Goal: Task Accomplishment & Management: Complete application form

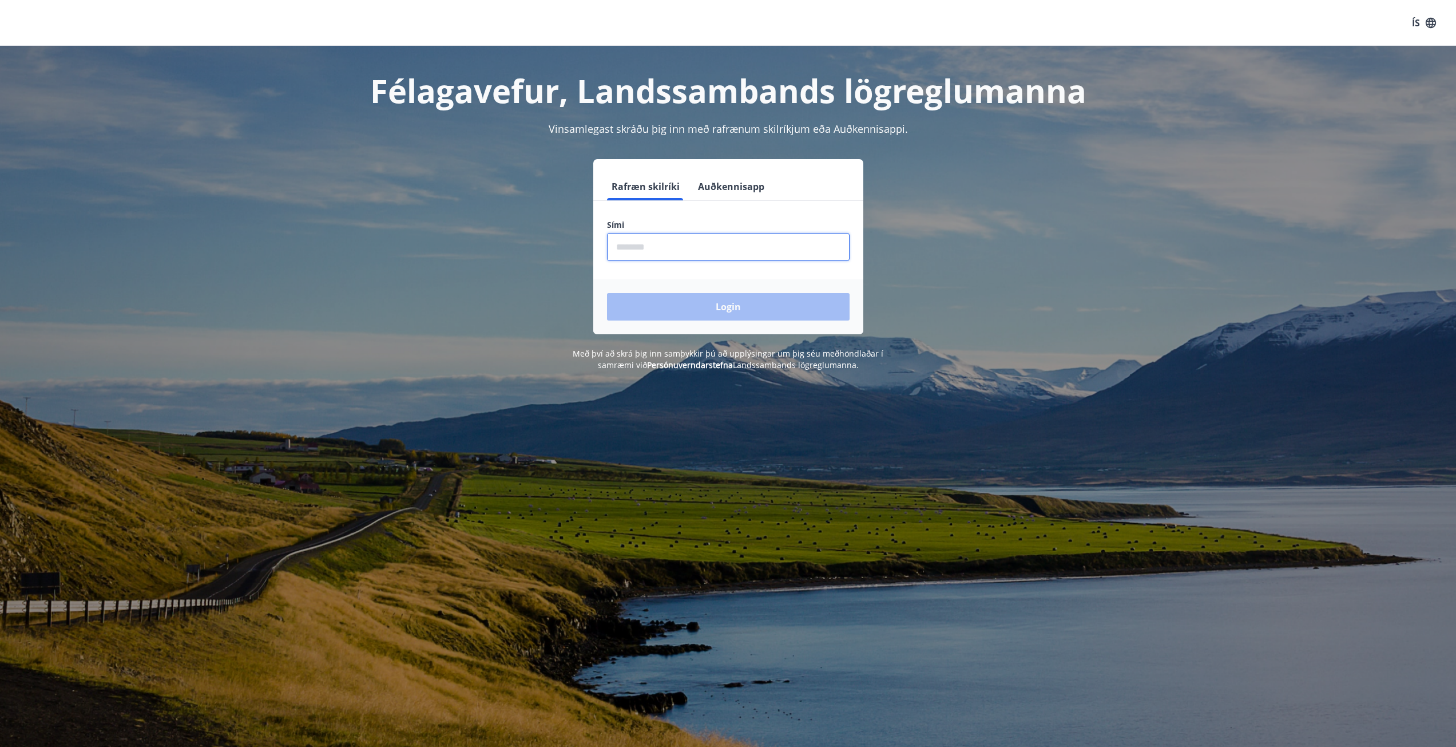
click at [670, 248] on input "phone" at bounding box center [728, 247] width 243 height 28
type input "********"
click at [698, 305] on button "Login" at bounding box center [728, 306] width 243 height 27
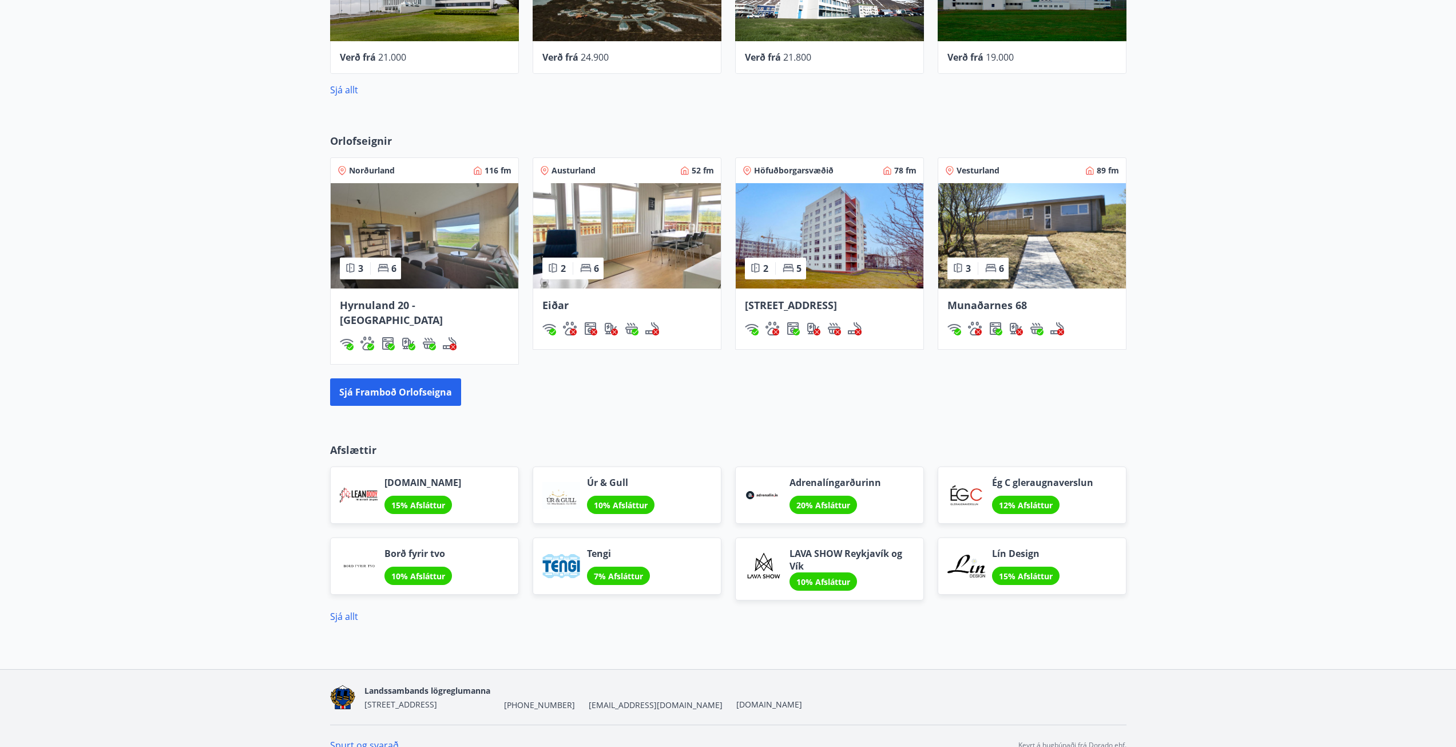
scroll to position [686, 0]
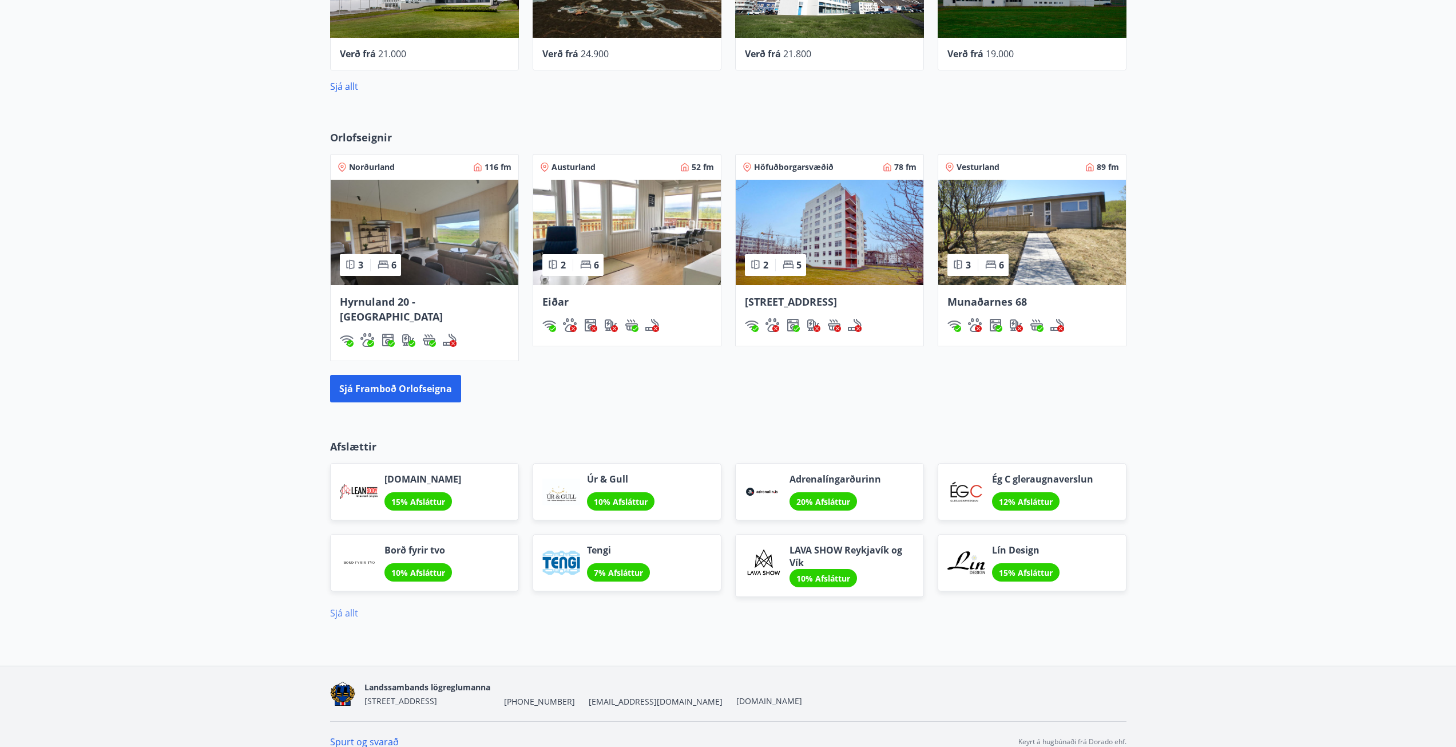
click at [356, 606] on link "Sjá allt" at bounding box center [344, 612] width 28 height 13
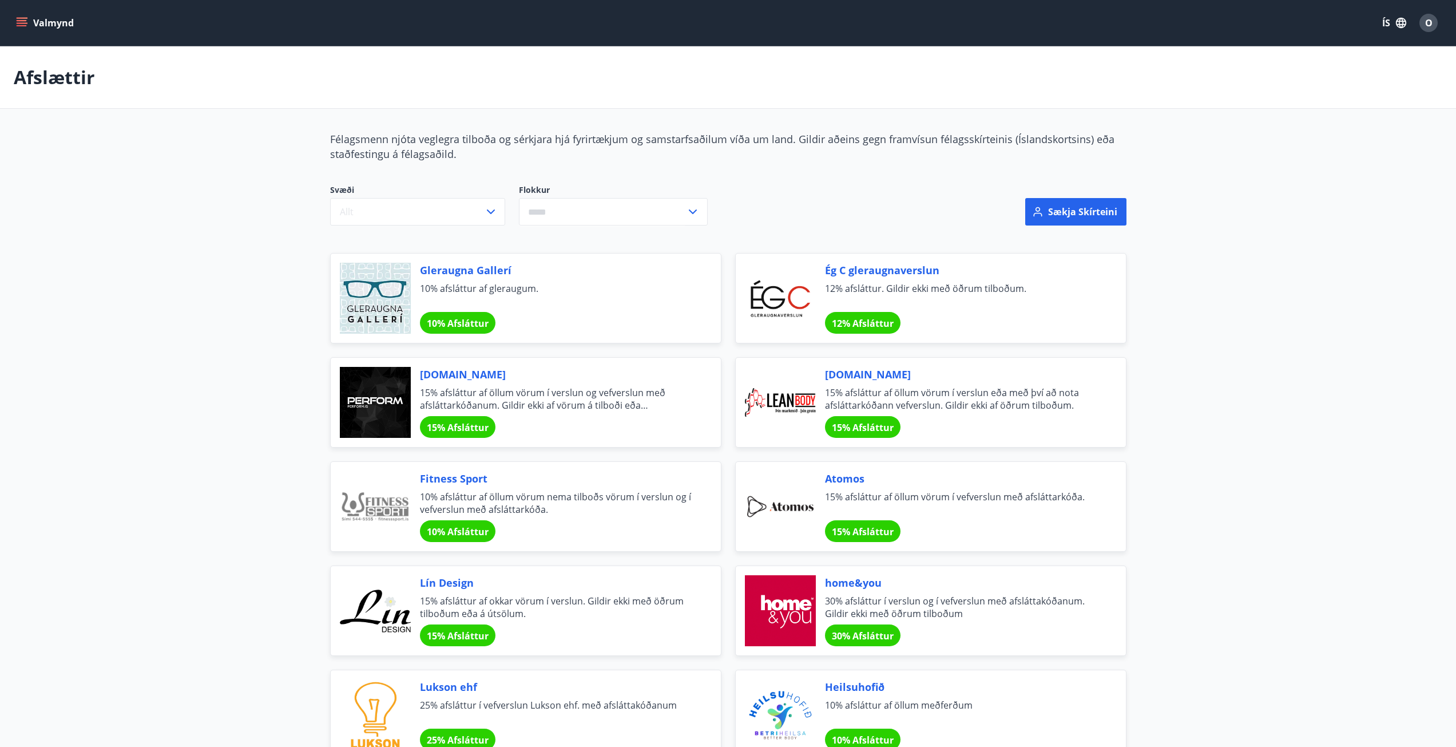
click at [52, 22] on button "Valmynd" at bounding box center [46, 23] width 65 height 21
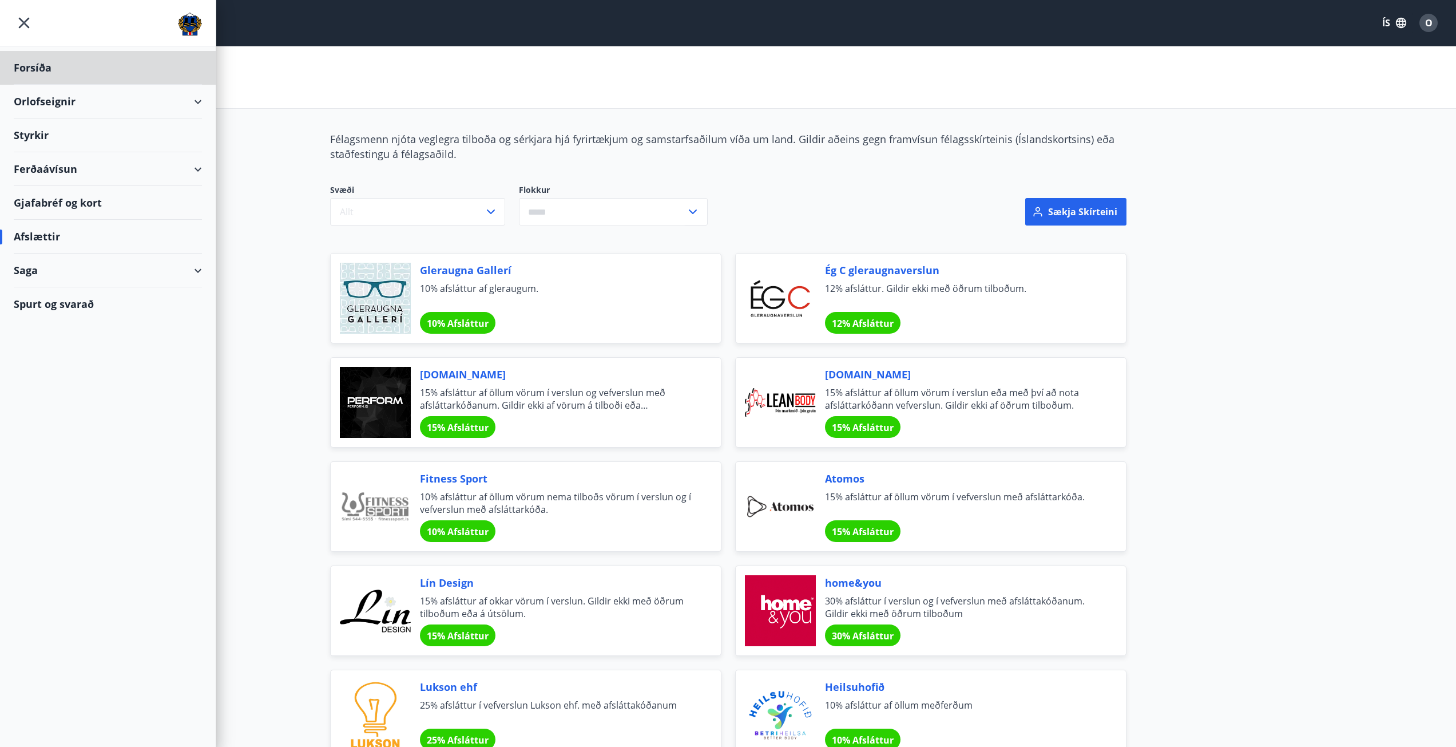
click at [142, 134] on div "Styrkir" at bounding box center [108, 135] width 188 height 34
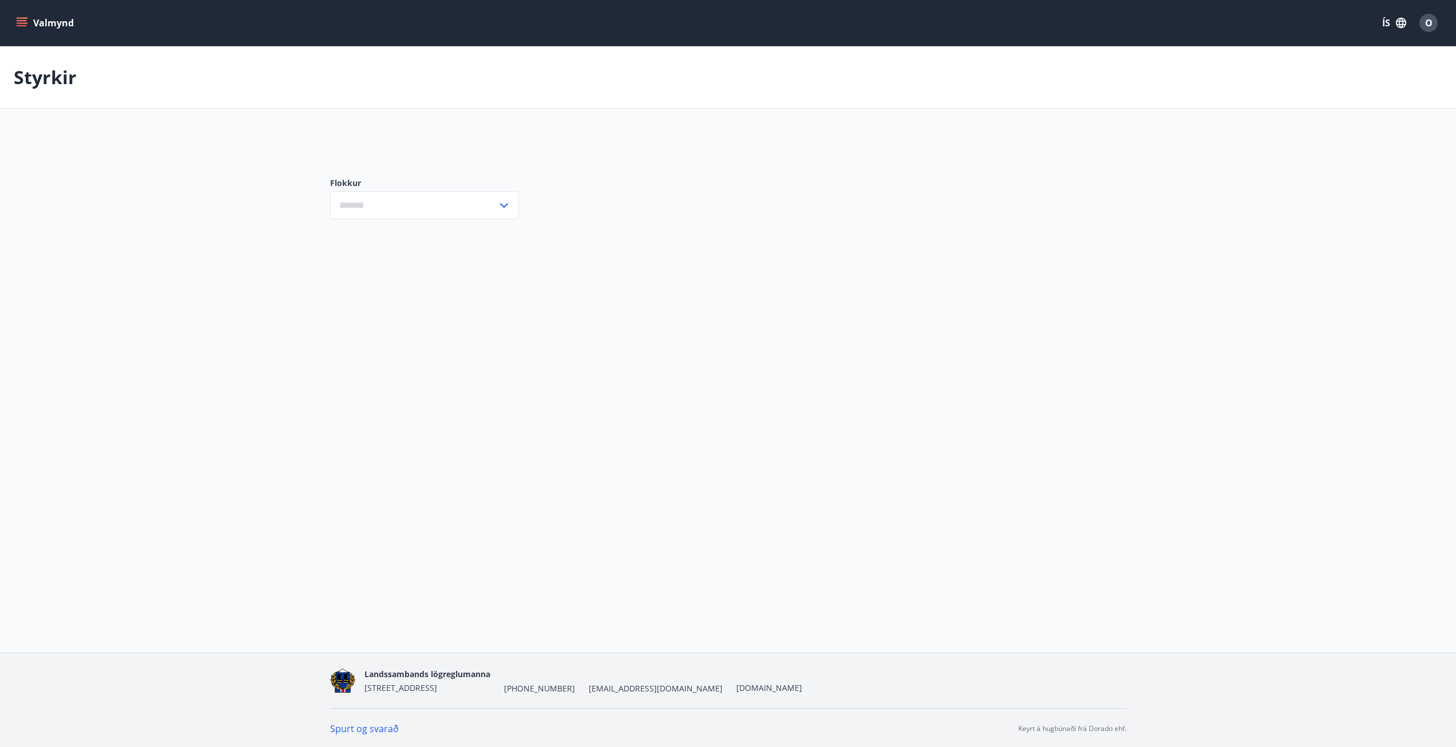
type input "***"
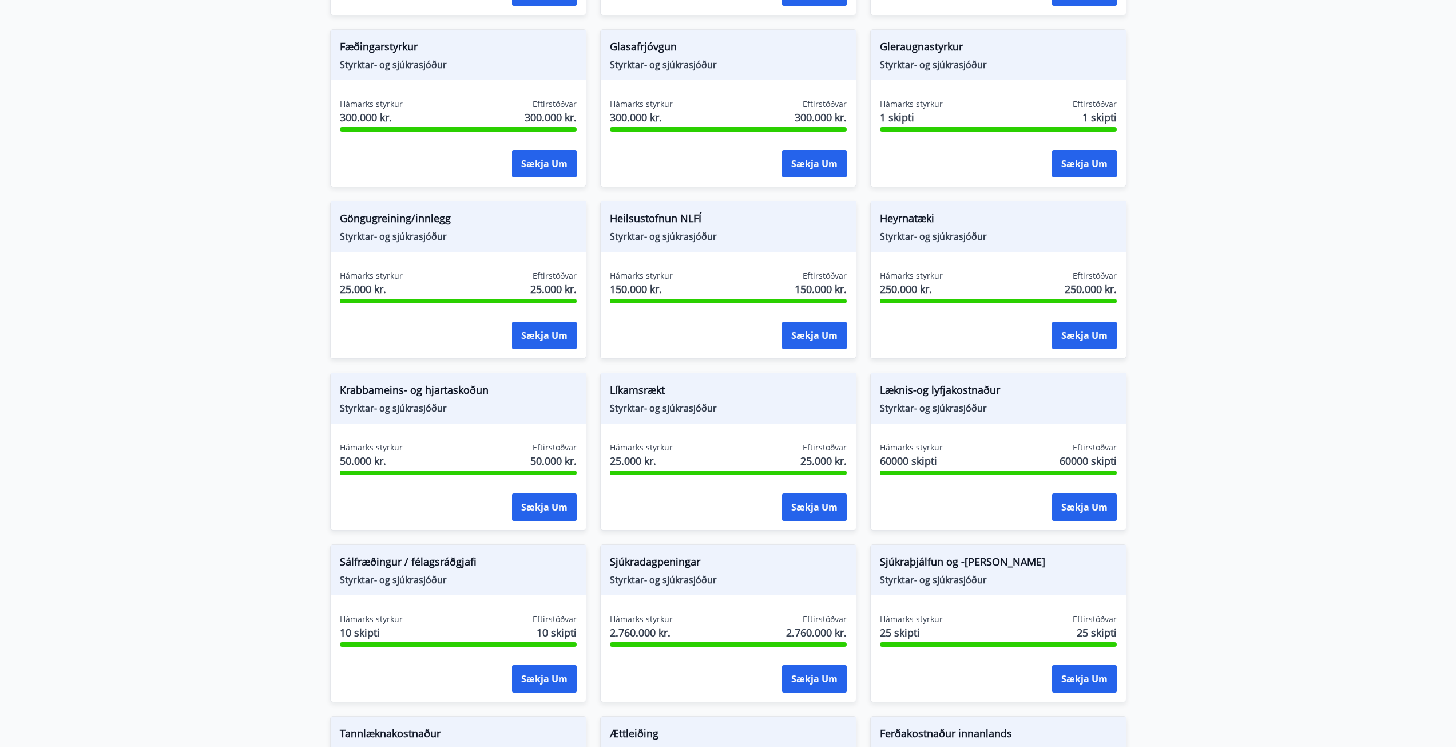
scroll to position [400, 0]
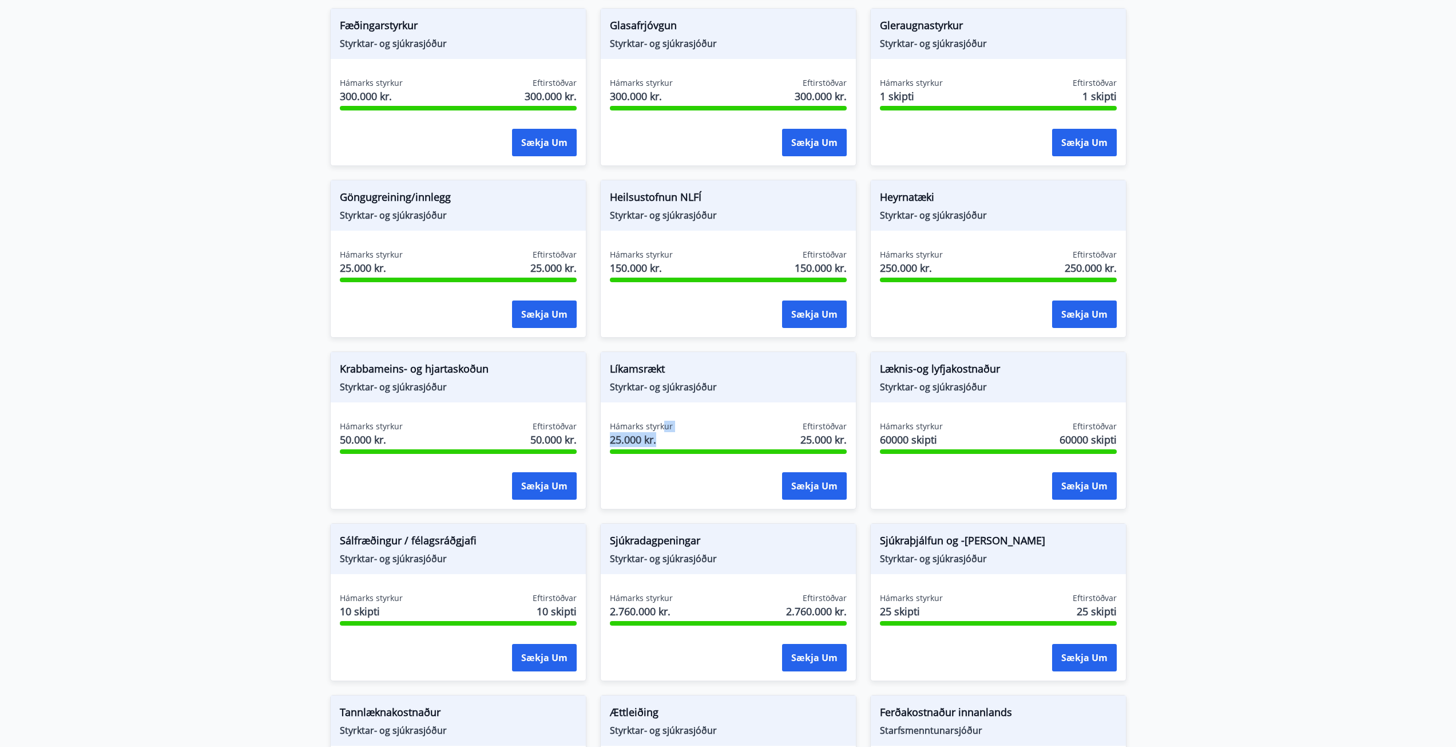
drag, startPoint x: 665, startPoint y: 415, endPoint x: 661, endPoint y: 438, distance: 23.8
click at [661, 438] on div "Líkamsrækt Styrktar- og sjúkrasjóður Hámarks styrkur 25.000 kr. Eftirstöðvar 25…" at bounding box center [728, 430] width 256 height 158
click at [804, 478] on button "Sækja um" at bounding box center [814, 485] width 65 height 27
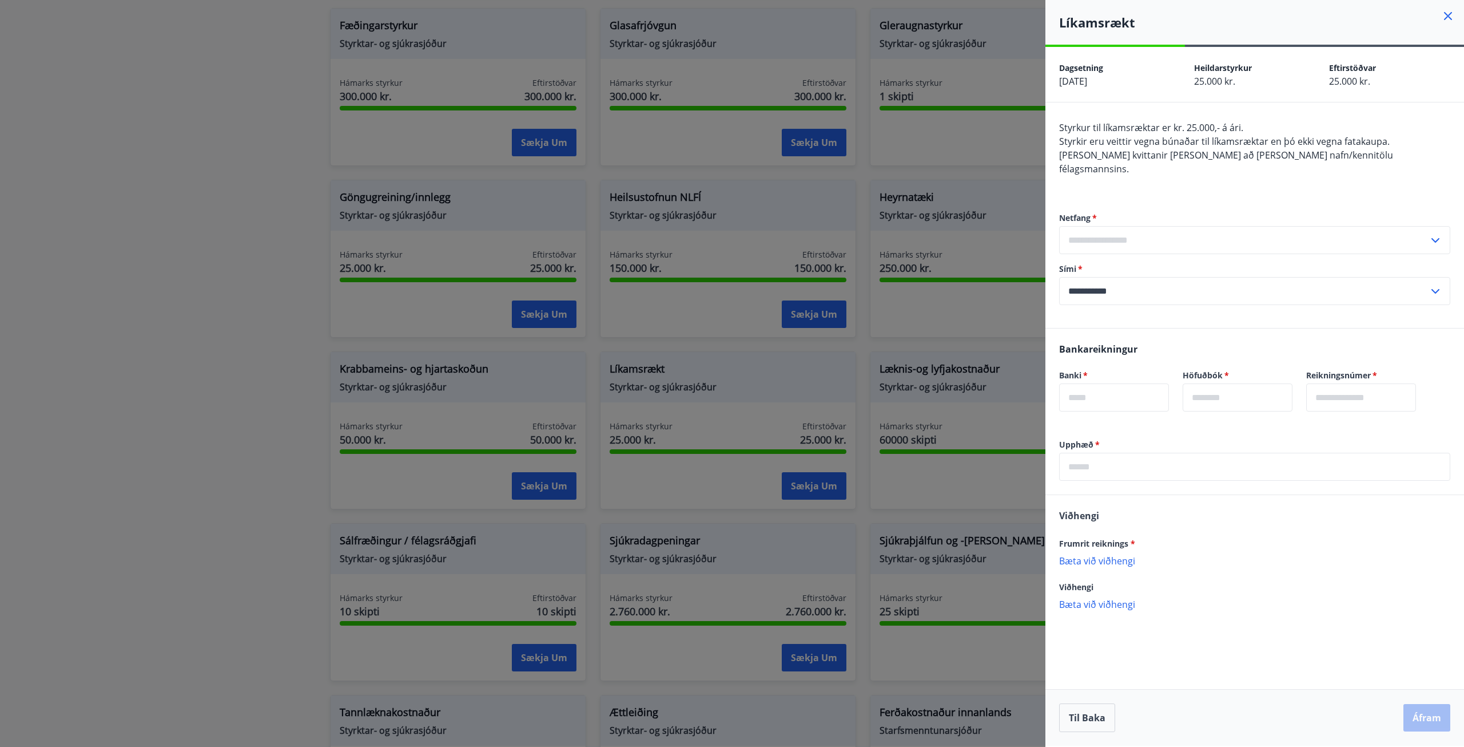
click at [1194, 230] on input "text" at bounding box center [1244, 240] width 370 height 28
click at [1098, 226] on input "text" at bounding box center [1244, 240] width 370 height 28
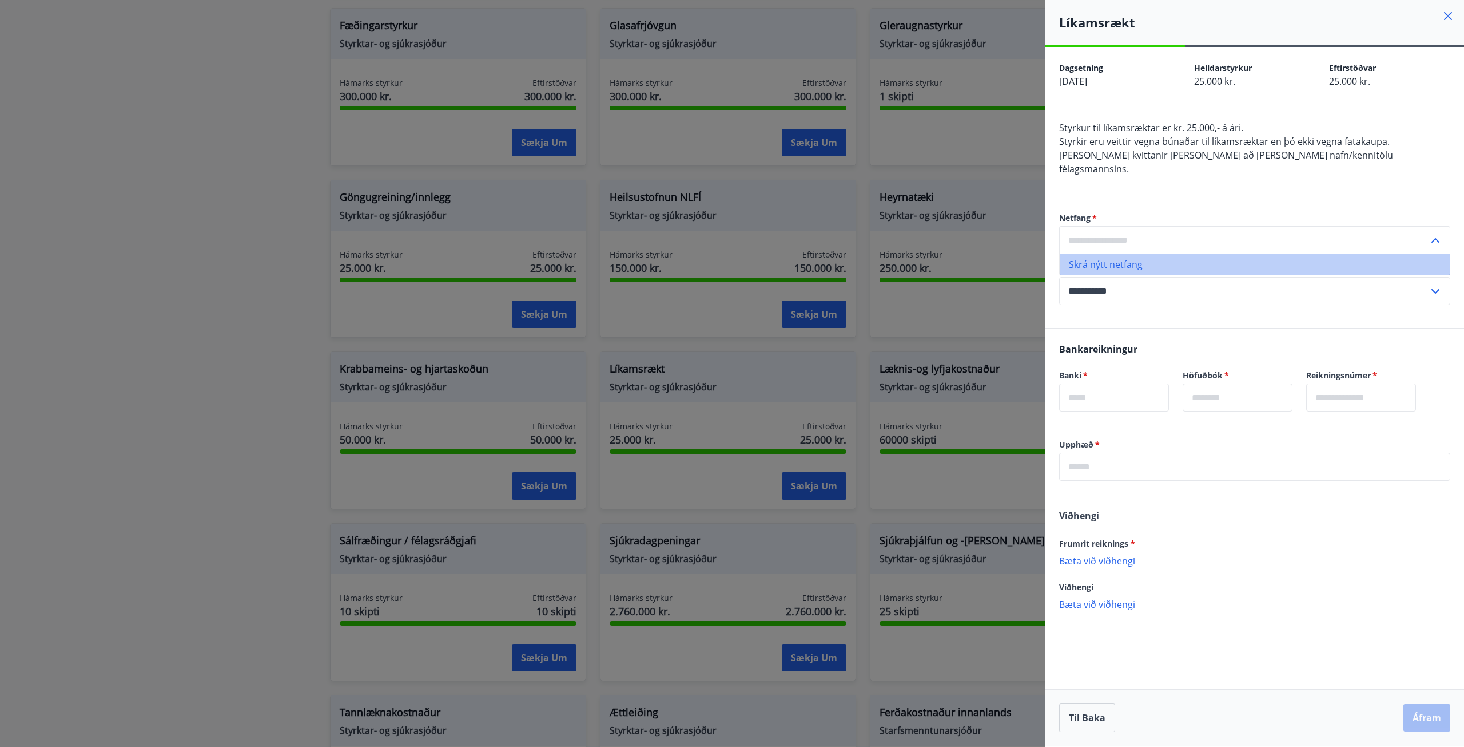
click at [1142, 254] on li "Skrá nýtt netfang" at bounding box center [1255, 264] width 390 height 21
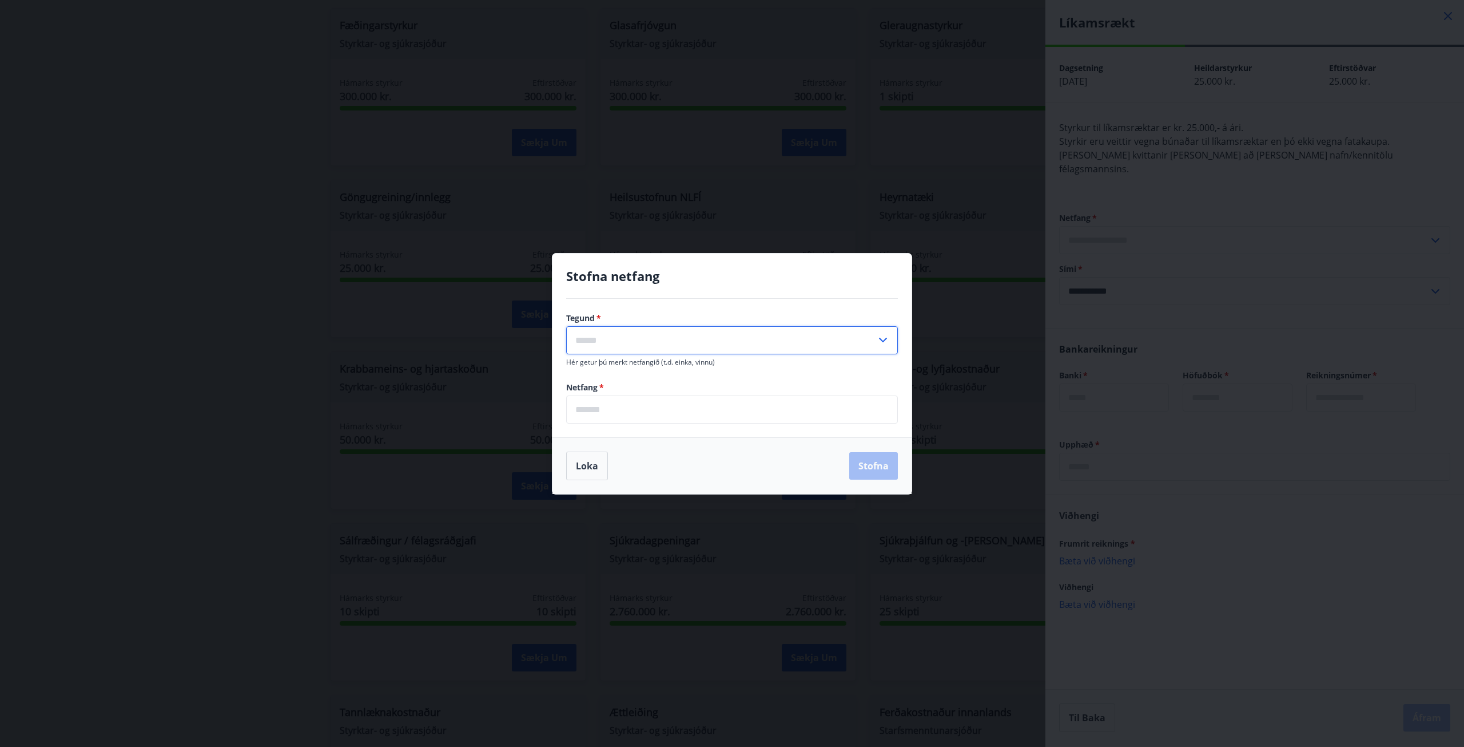
click at [718, 339] on input "text" at bounding box center [721, 340] width 310 height 28
click at [640, 366] on li "Heima" at bounding box center [732, 364] width 331 height 21
type input "*****"
click at [620, 407] on input "email" at bounding box center [732, 409] width 332 height 28
type input "**********"
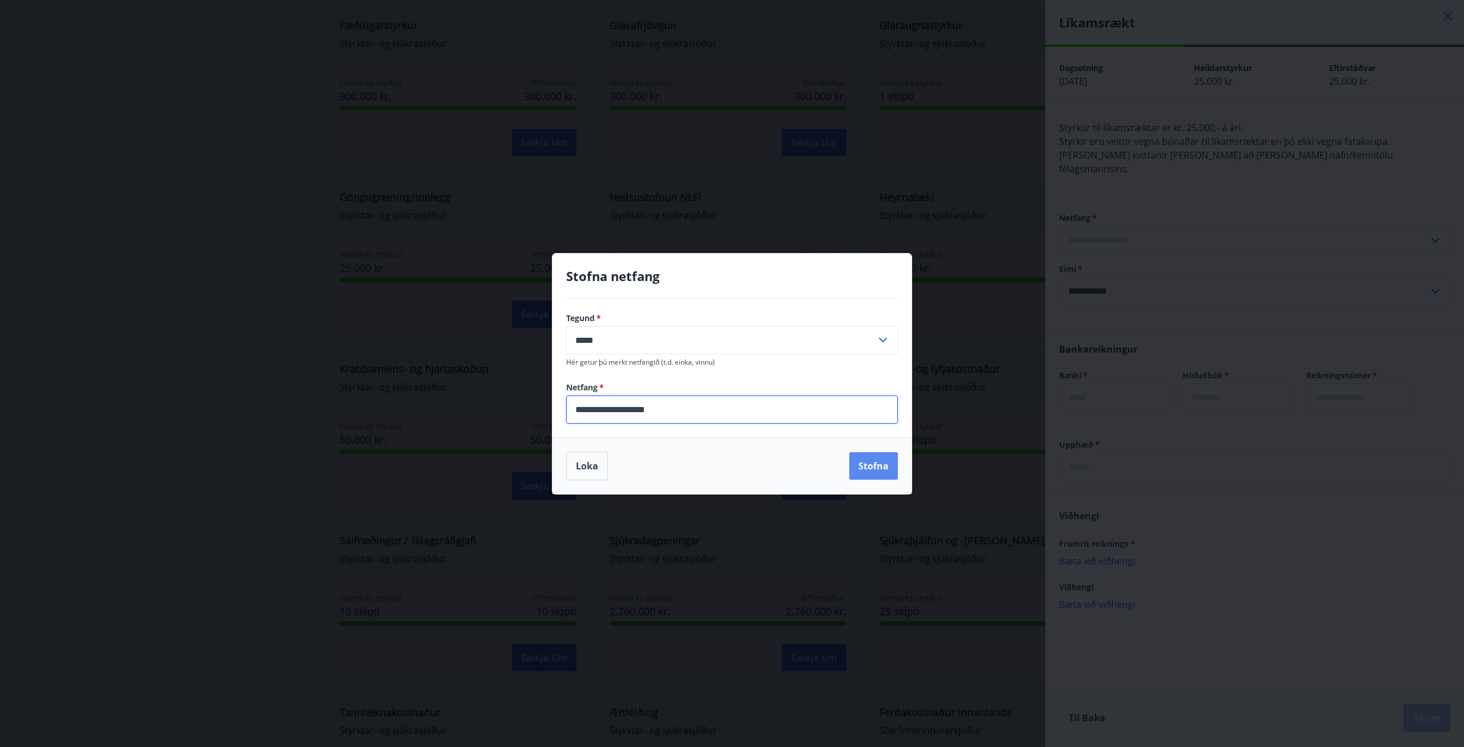
click at [867, 475] on button "Stofna" at bounding box center [873, 465] width 49 height 27
type input "**********"
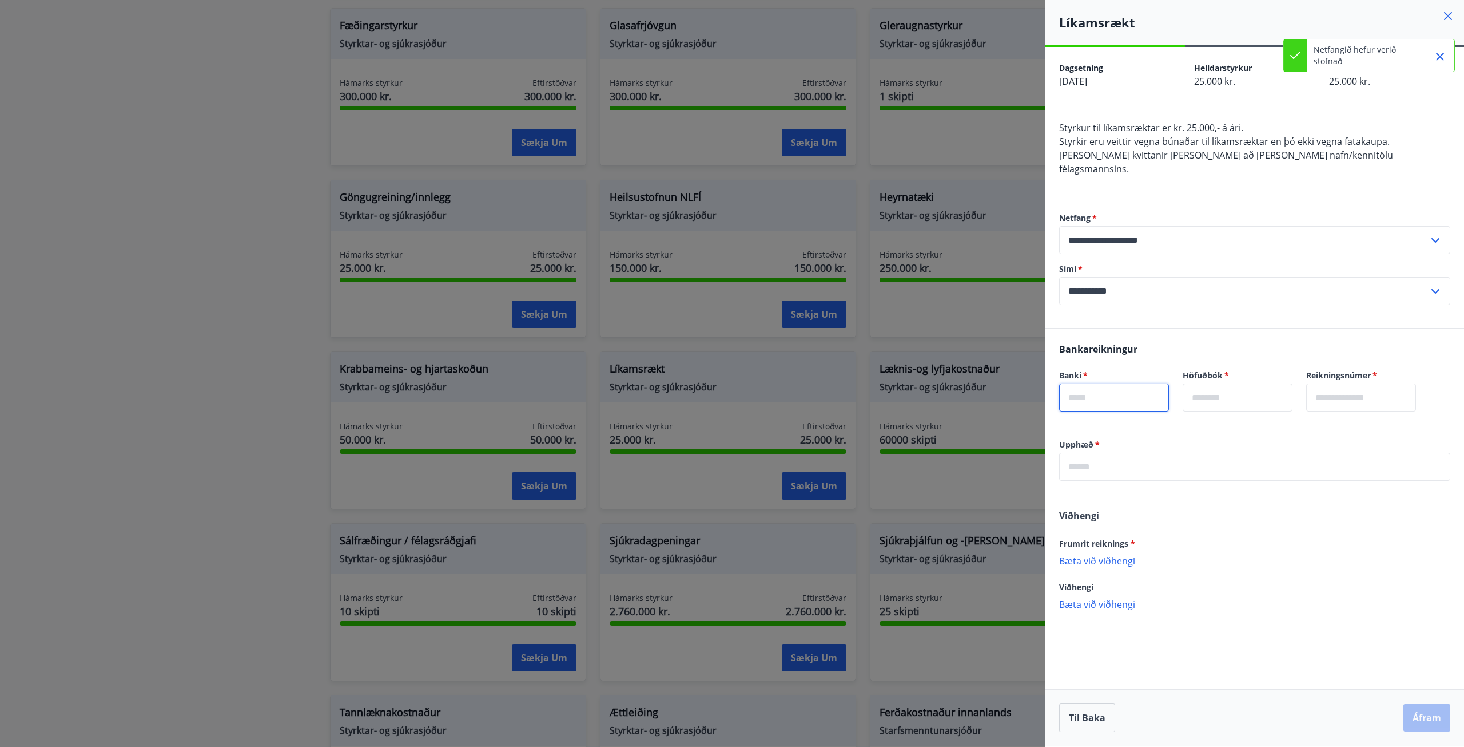
click at [1097, 387] on input "text" at bounding box center [1114, 397] width 110 height 28
type input "****"
type input "**"
type input "******"
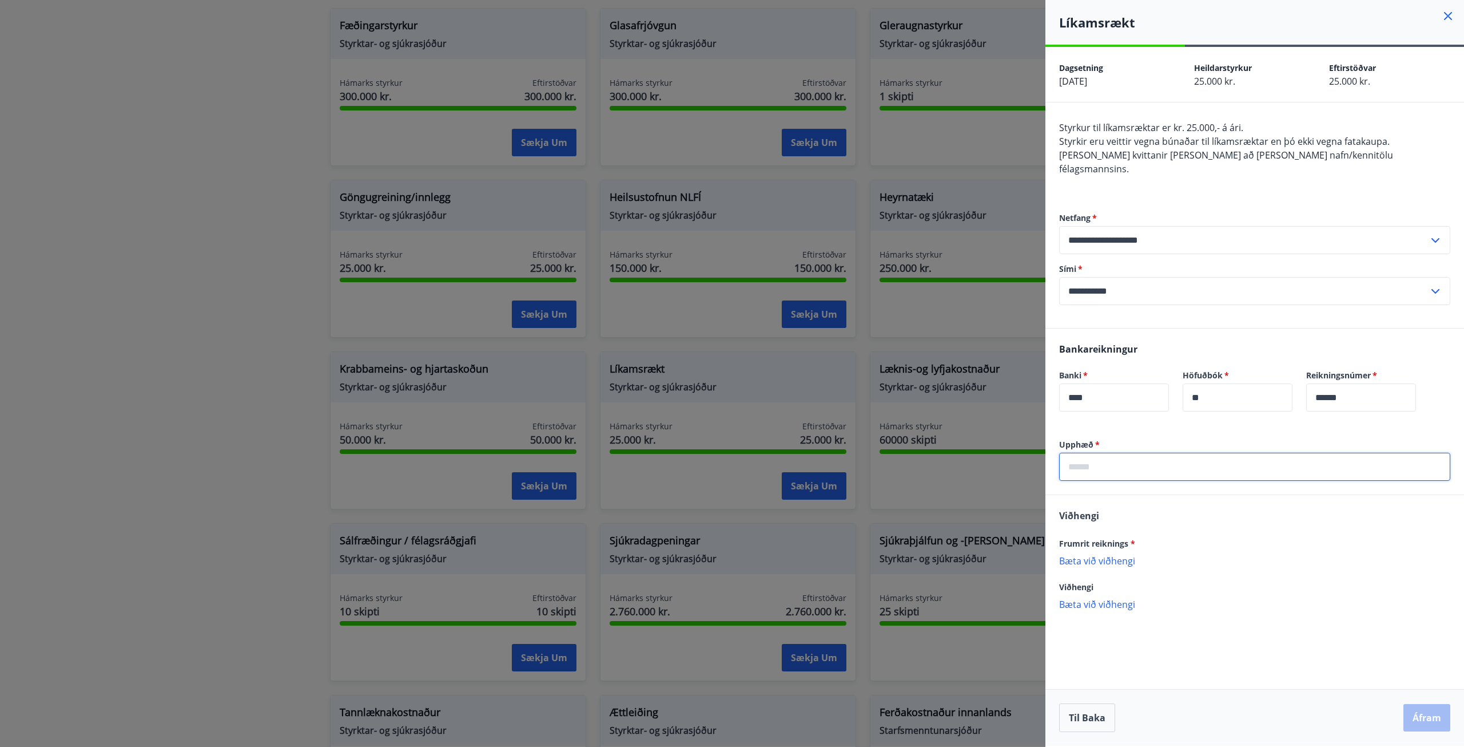
click at [1143, 453] on input "text" at bounding box center [1254, 466] width 391 height 28
type input "*****"
click at [1122, 554] on p "Bæta við viðhengi" at bounding box center [1254, 559] width 391 height 11
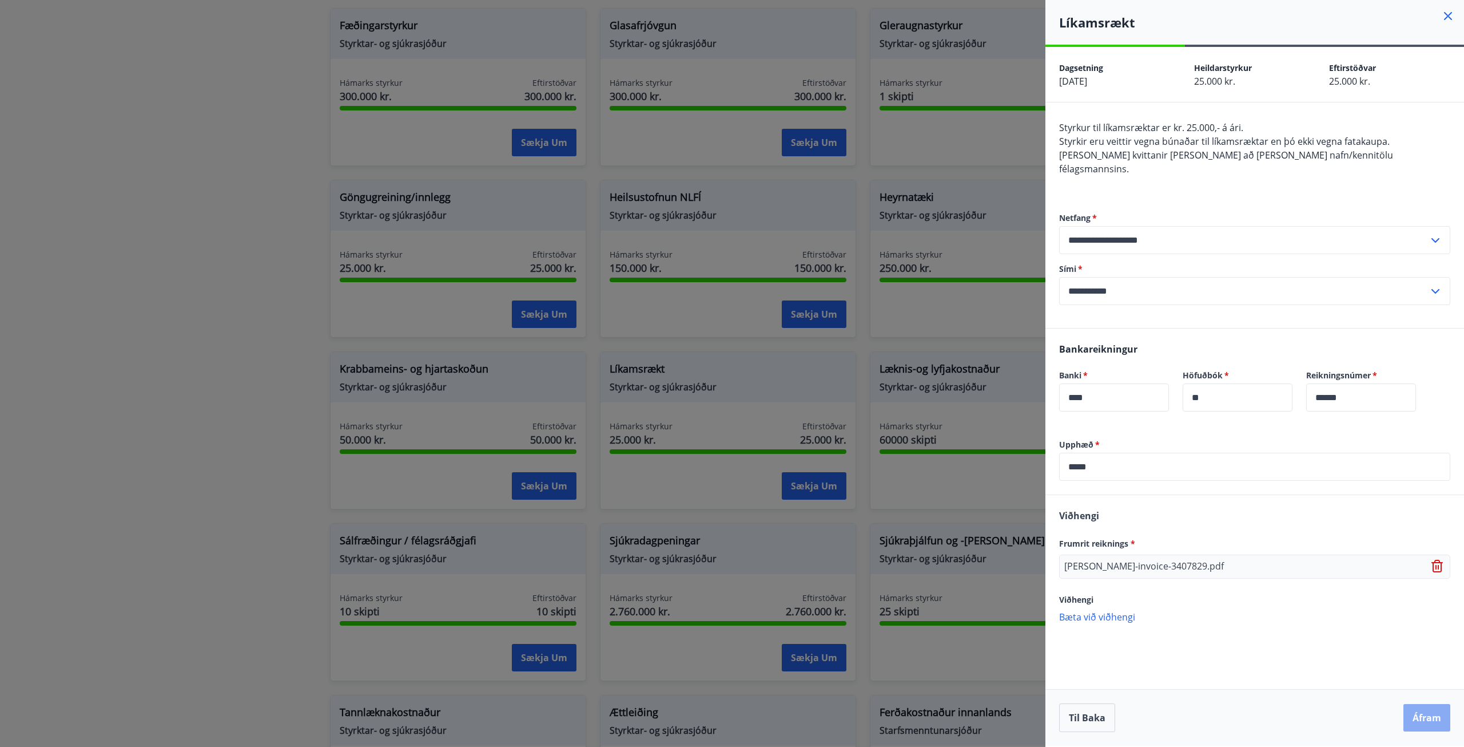
click at [1428, 713] on button "Áfram" at bounding box center [1427, 717] width 47 height 27
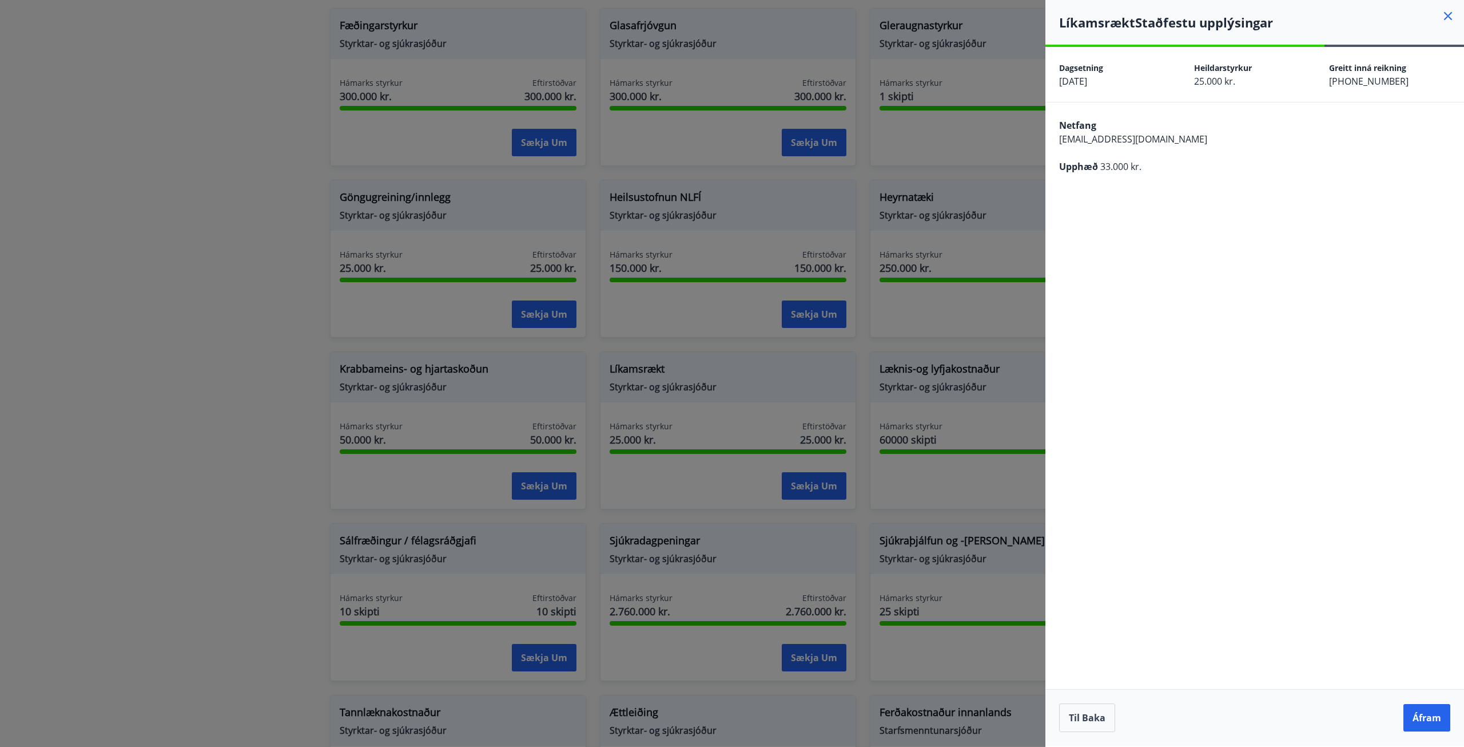
drag, startPoint x: 1447, startPoint y: 19, endPoint x: 1402, endPoint y: 659, distance: 641.1
click at [1419, 583] on div "**********" at bounding box center [1255, 373] width 419 height 747
click at [1413, 708] on button "Áfram" at bounding box center [1427, 717] width 47 height 27
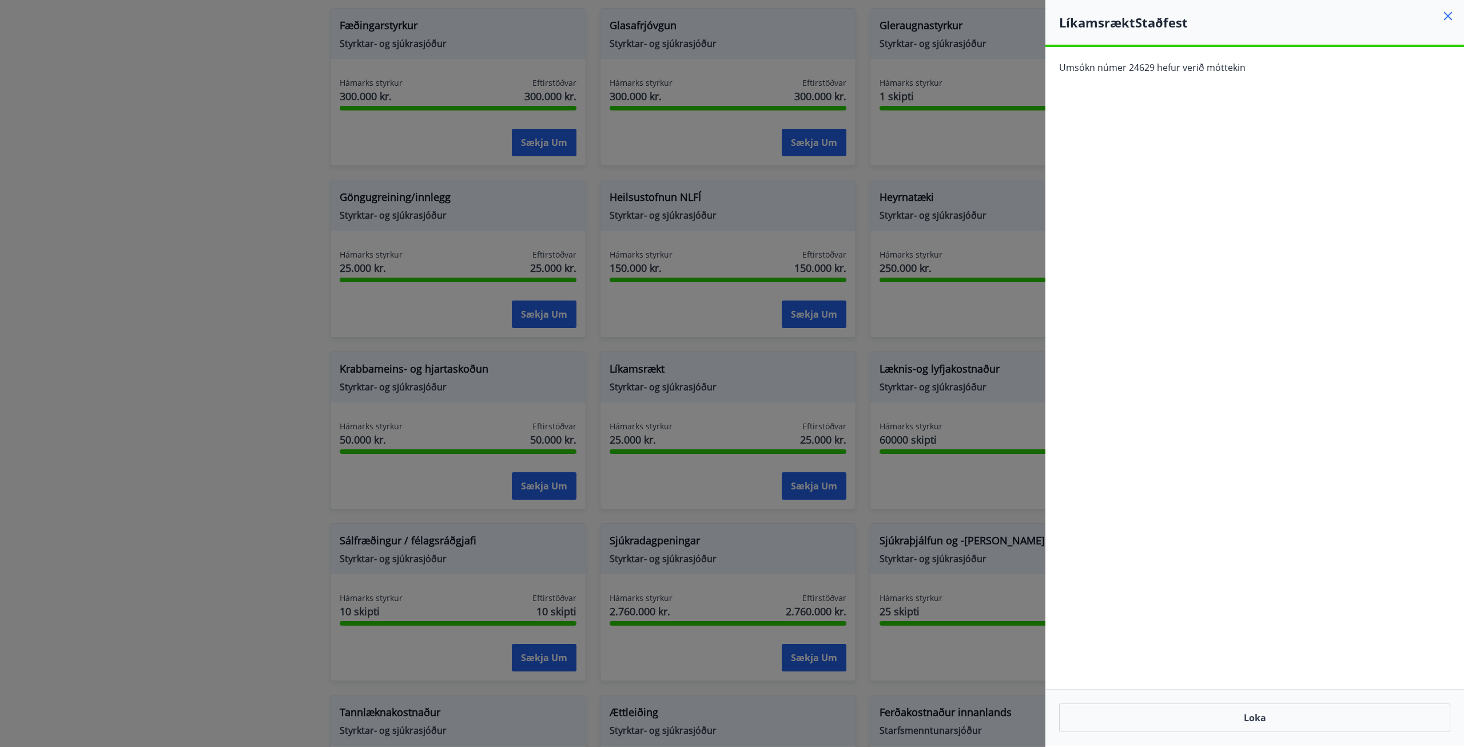
drag, startPoint x: 1093, startPoint y: 311, endPoint x: 1100, endPoint y: 335, distance: 24.6
drag, startPoint x: 1100, startPoint y: 335, endPoint x: 1115, endPoint y: 281, distance: 55.2
click at [1115, 281] on div "**********" at bounding box center [1255, 396] width 419 height 698
drag, startPoint x: 1086, startPoint y: 72, endPoint x: 1327, endPoint y: 69, distance: 240.8
click at [1327, 69] on div "Umsókn númer 24629 hefur verið móttekin" at bounding box center [1254, 68] width 391 height 14
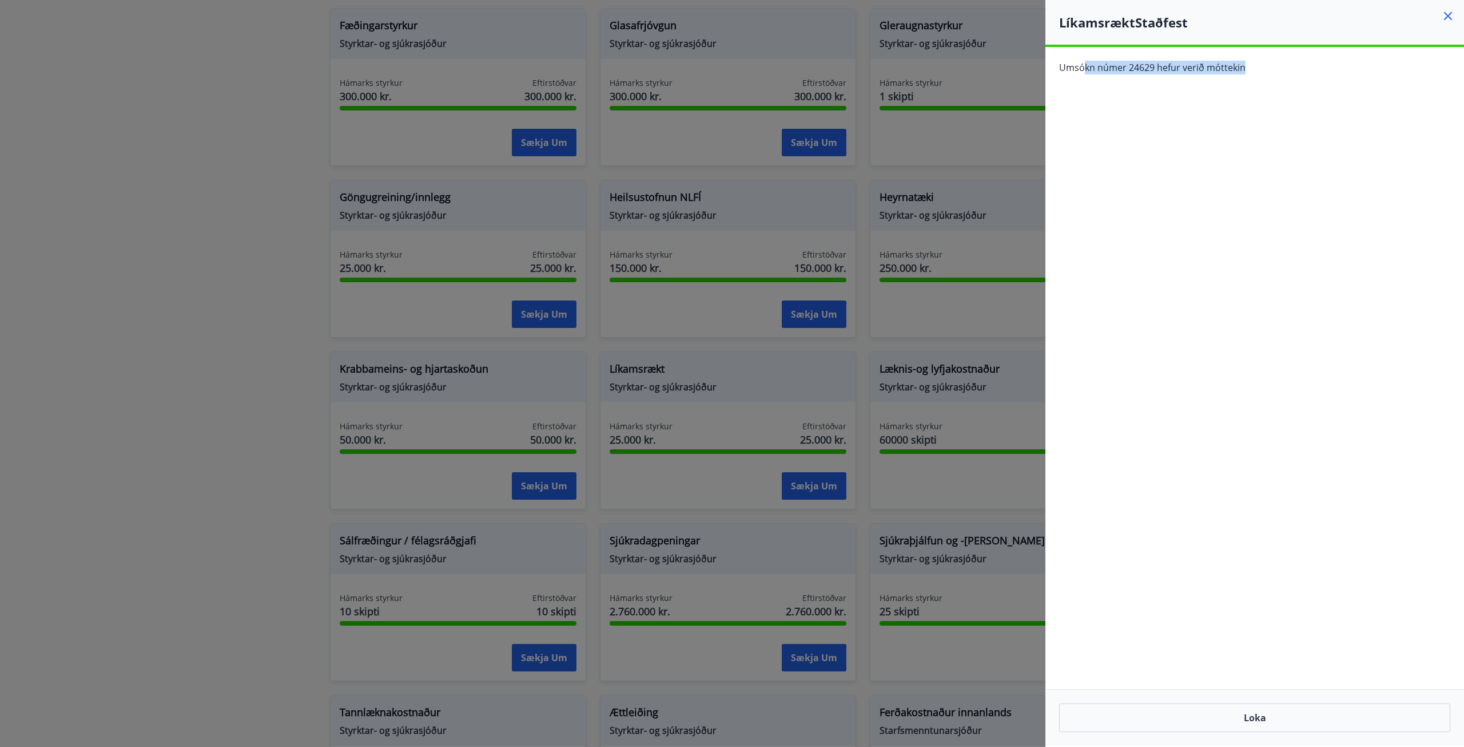
click at [1149, 66] on span "Umsókn númer 24629 hefur verið móttekin" at bounding box center [1152, 67] width 186 height 13
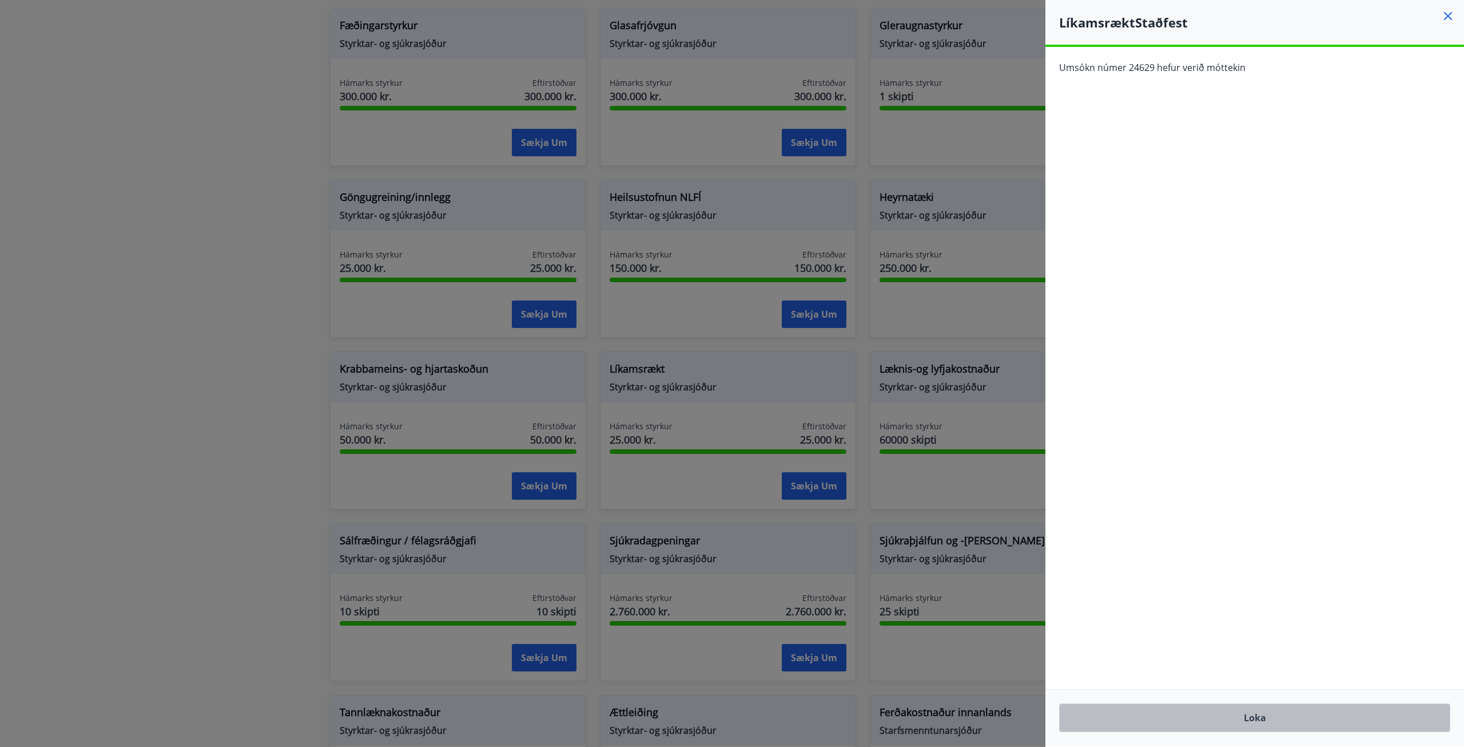
click at [1238, 720] on button "Loka" at bounding box center [1254, 717] width 391 height 29
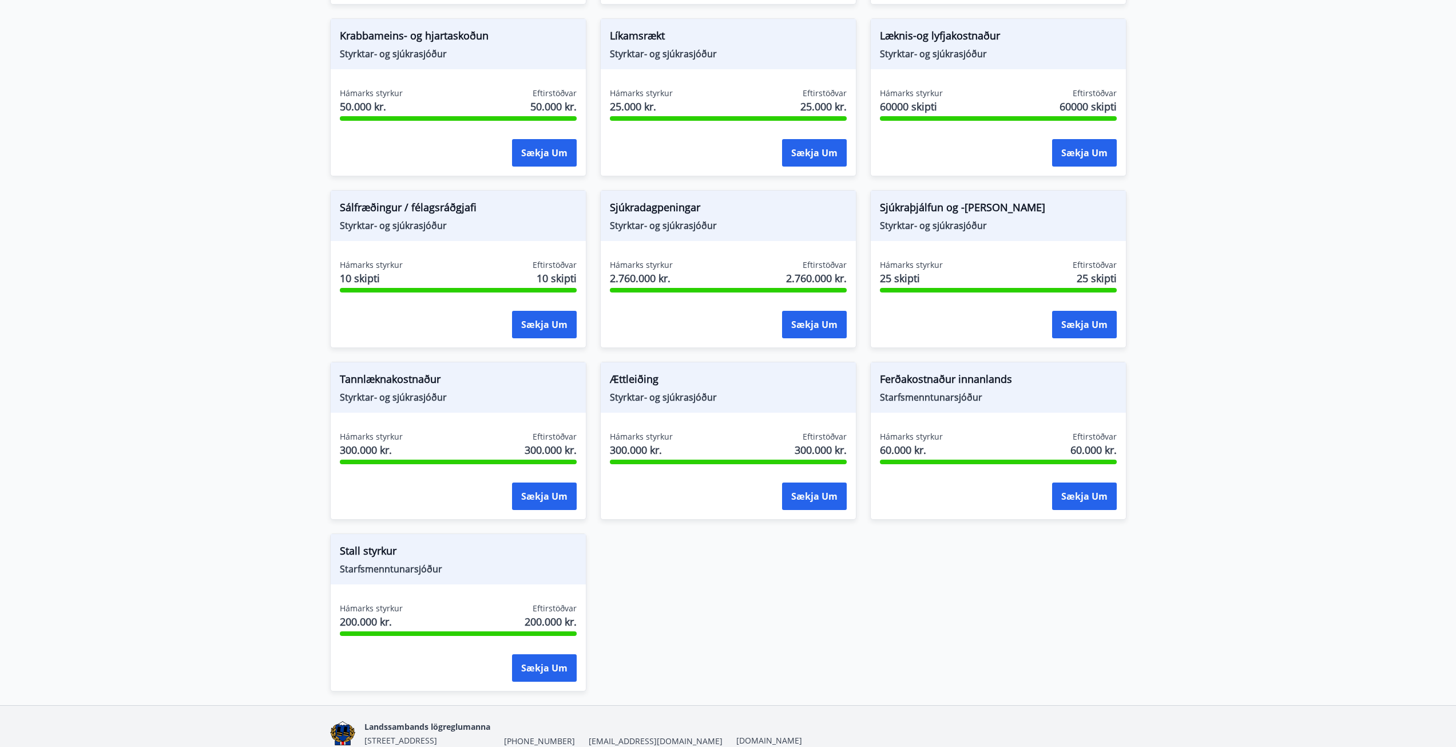
scroll to position [731, 0]
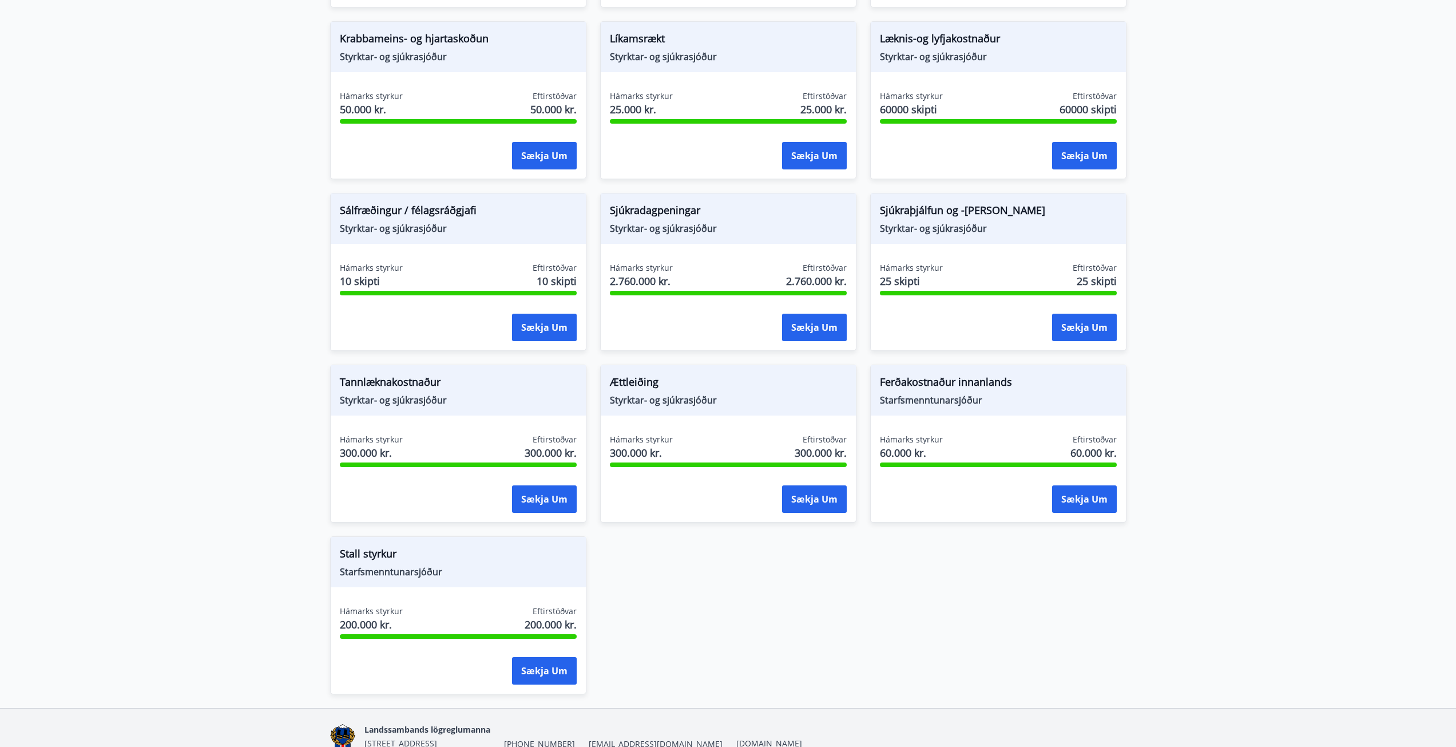
click at [926, 427] on div "Ferðakostnaður innanlands Starfsmenntunarsjóður Hámarks styrkur 60.000 kr. Efti…" at bounding box center [998, 443] width 256 height 158
click at [914, 462] on div "Hámarks styrkur 60.000 kr." at bounding box center [911, 448] width 63 height 29
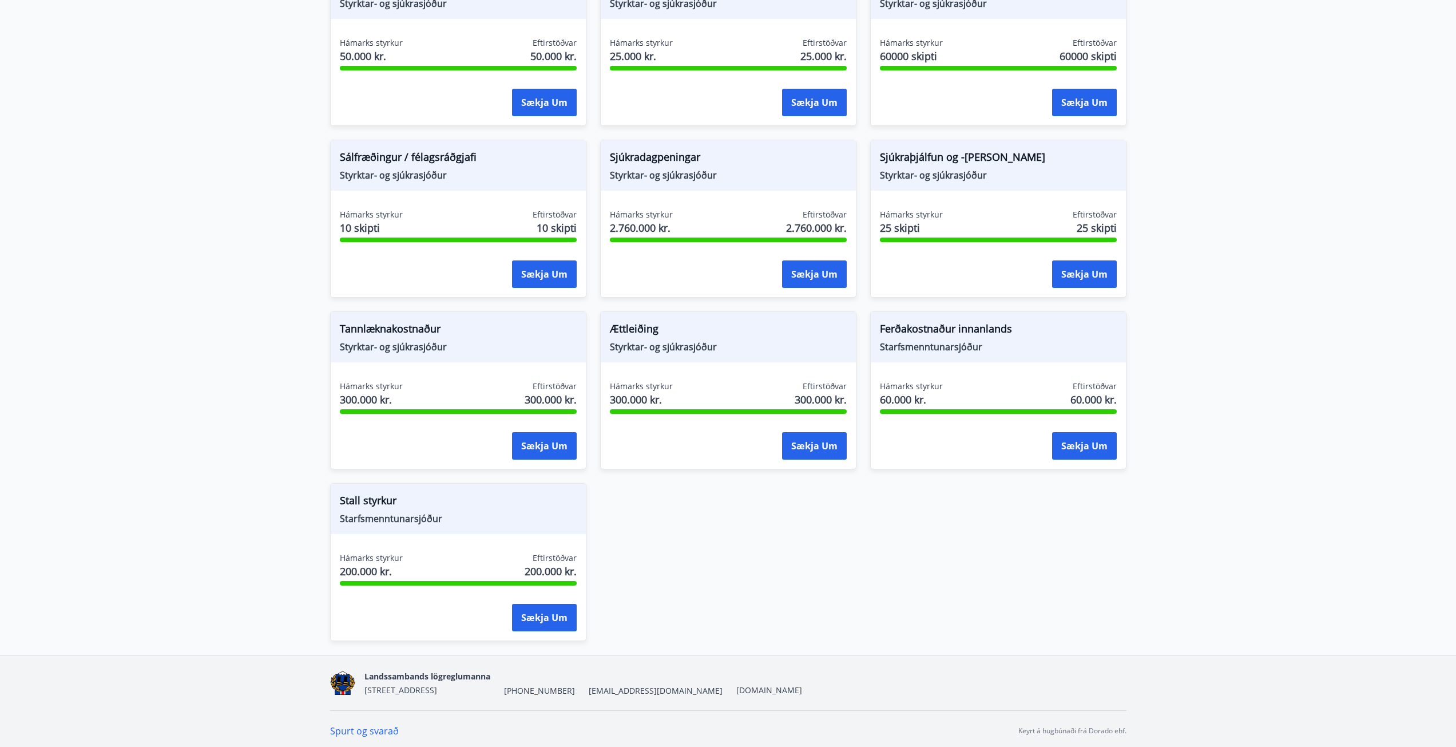
scroll to position [788, 0]
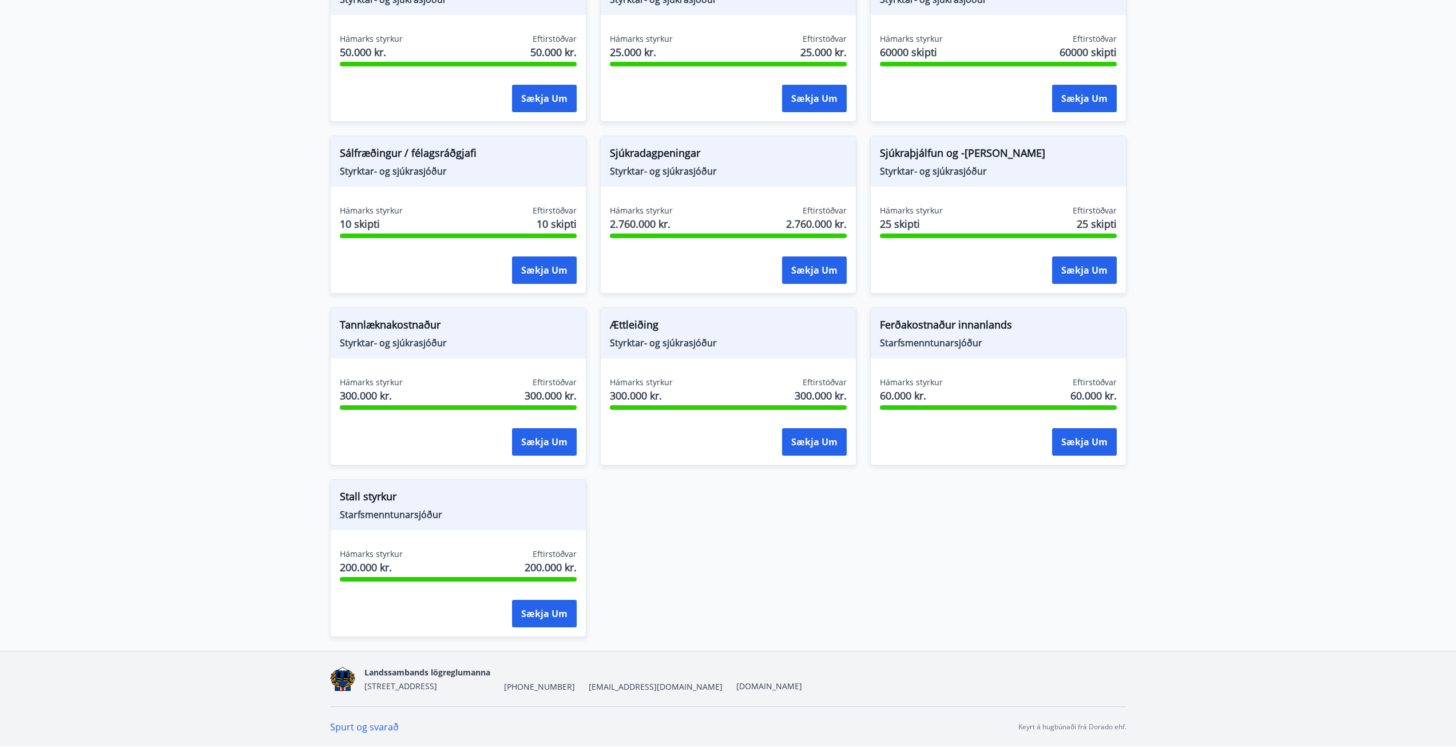
click at [984, 334] on span "Ferðakostnaður innanlands" at bounding box center [998, 326] width 237 height 19
drag, startPoint x: 885, startPoint y: 342, endPoint x: 993, endPoint y: 348, distance: 107.7
click at [993, 348] on div "Ferðakostnaður innanlands [GEOGRAPHIC_DATA]" at bounding box center [998, 333] width 255 height 50
click at [993, 348] on span "Starfsmenntunarsjóður" at bounding box center [998, 342] width 237 height 13
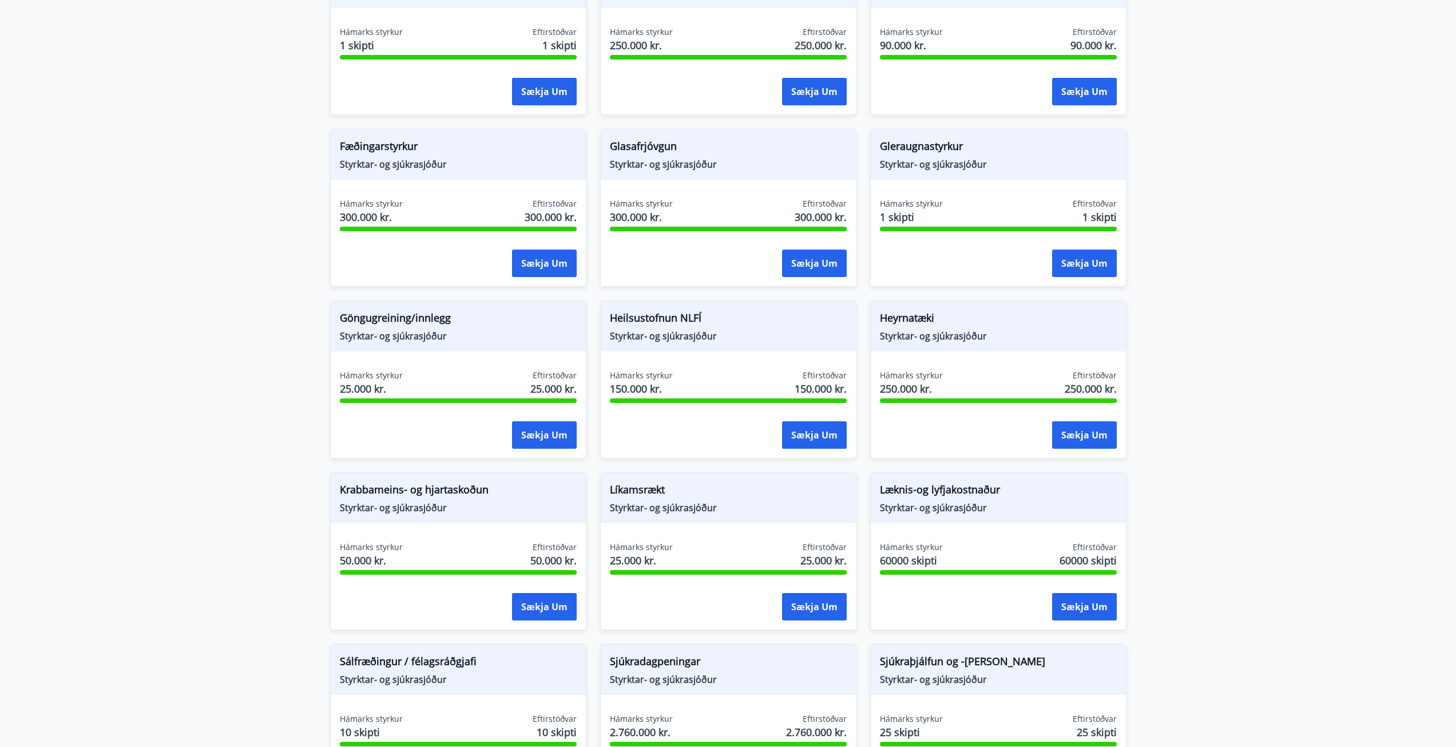
scroll to position [273, 0]
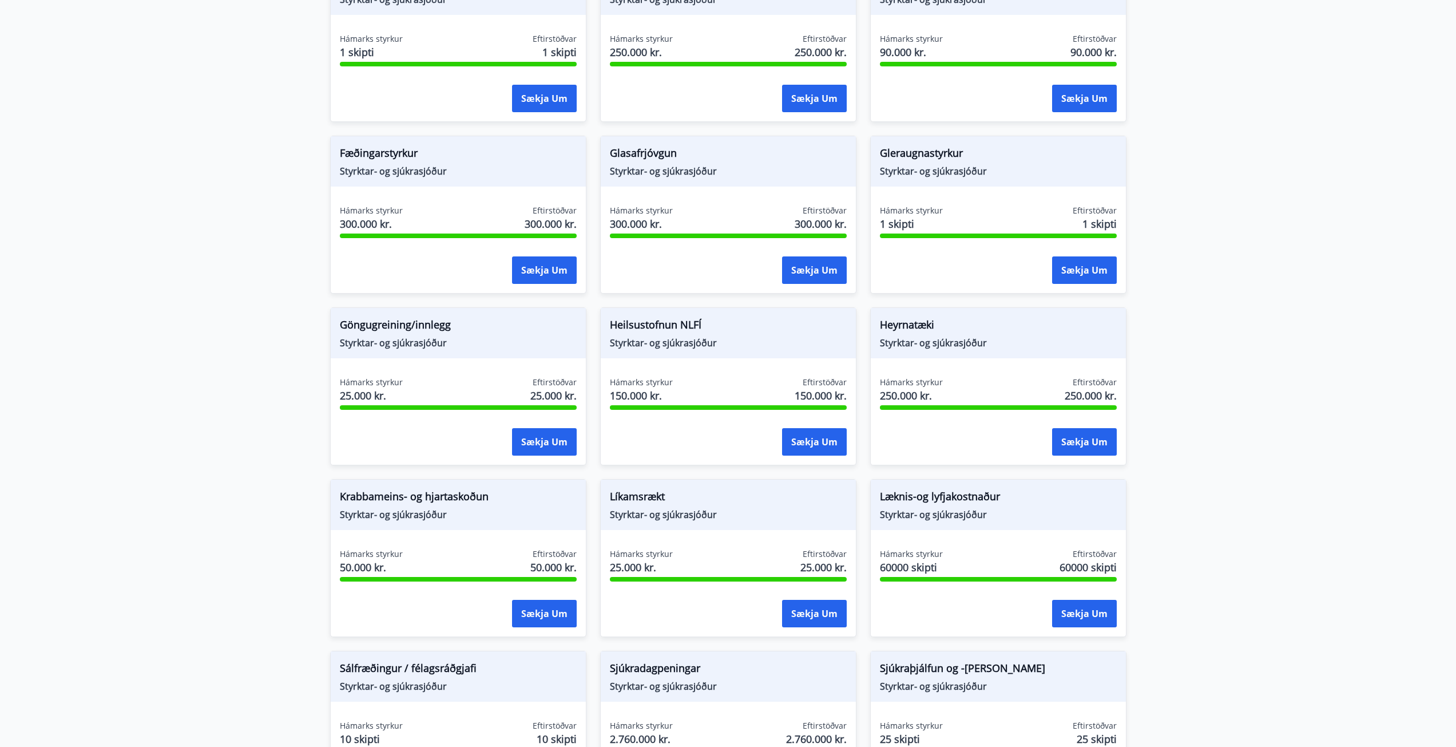
click at [1240, 436] on main "Styrkir Flokkur *** ​ Augnaðgerð Styrktar- og sjúkrasjóður Hámarks styrkur 1 sk…" at bounding box center [728, 469] width 1456 height 1392
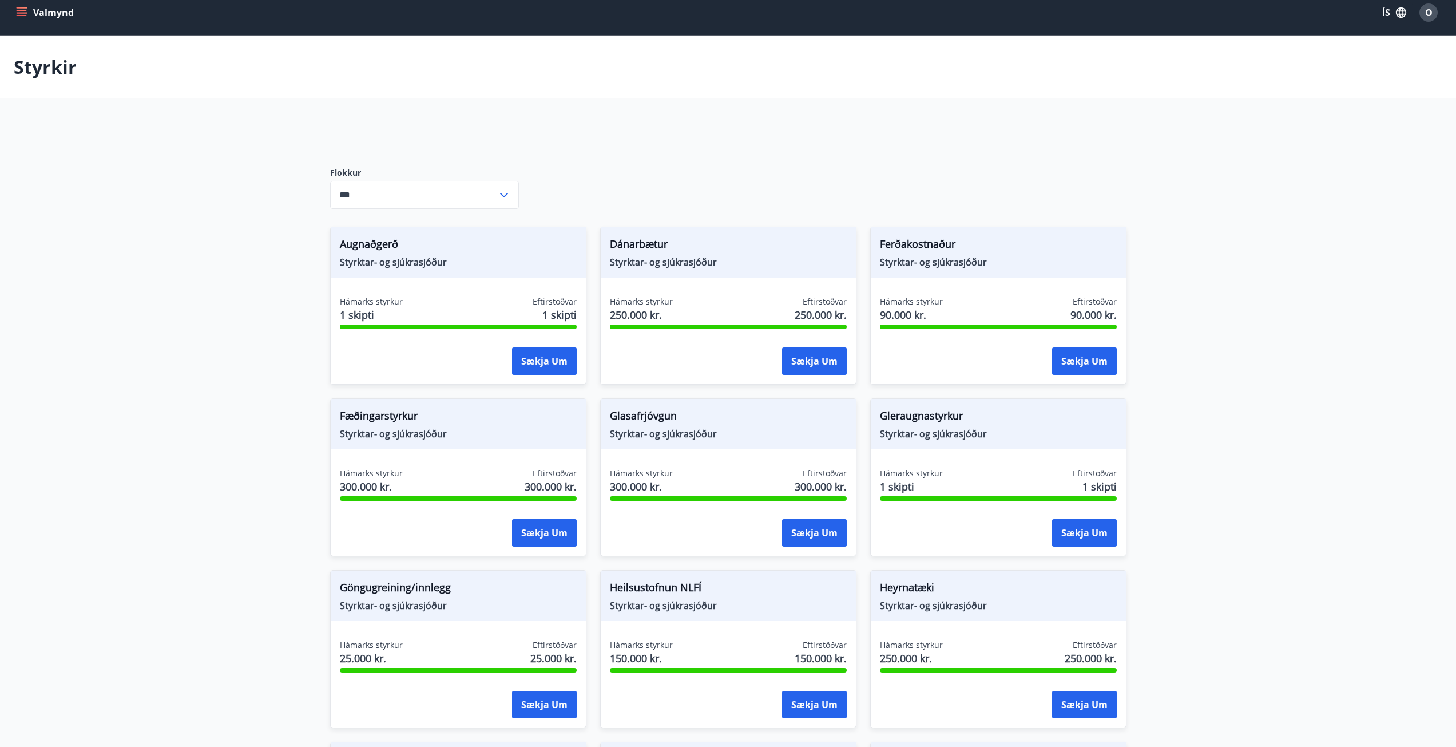
scroll to position [0, 0]
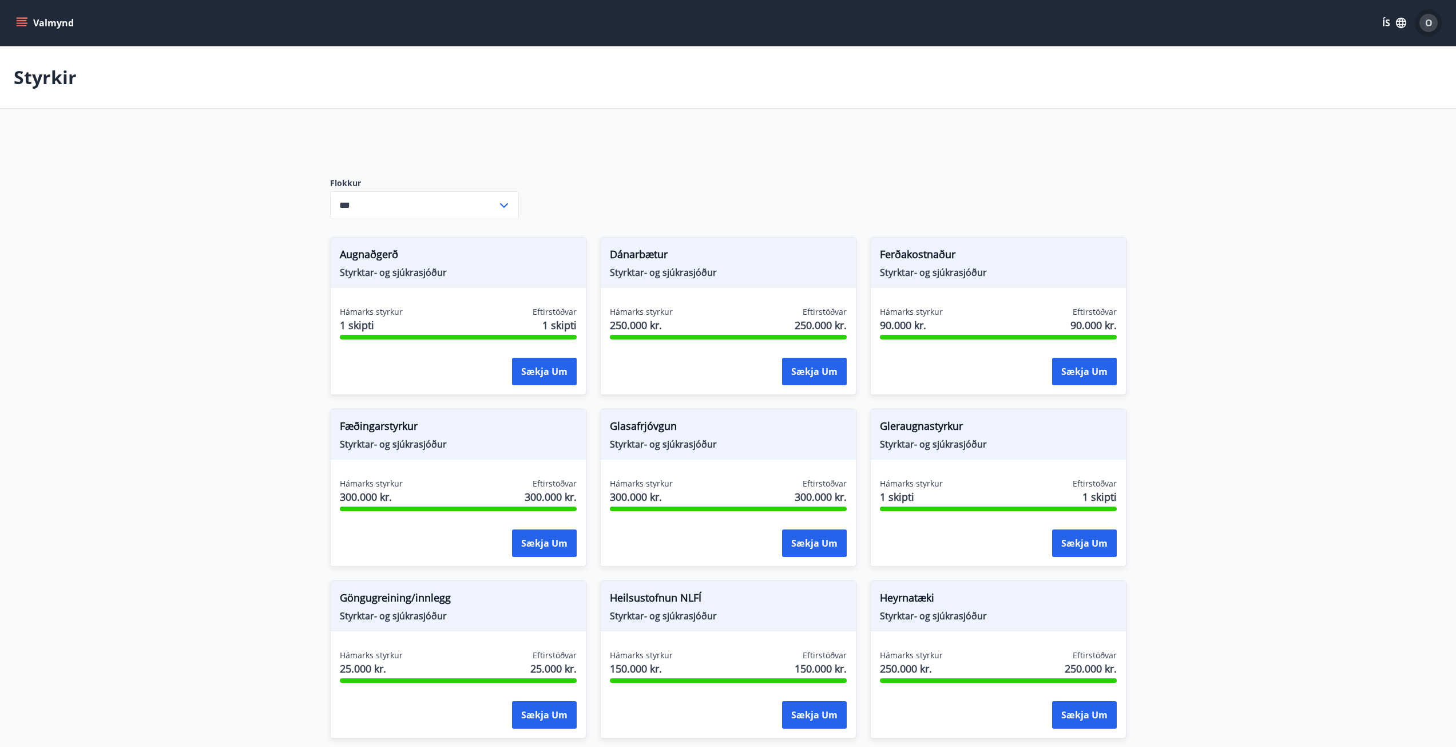
click at [1426, 23] on span "O" at bounding box center [1428, 23] width 7 height 13
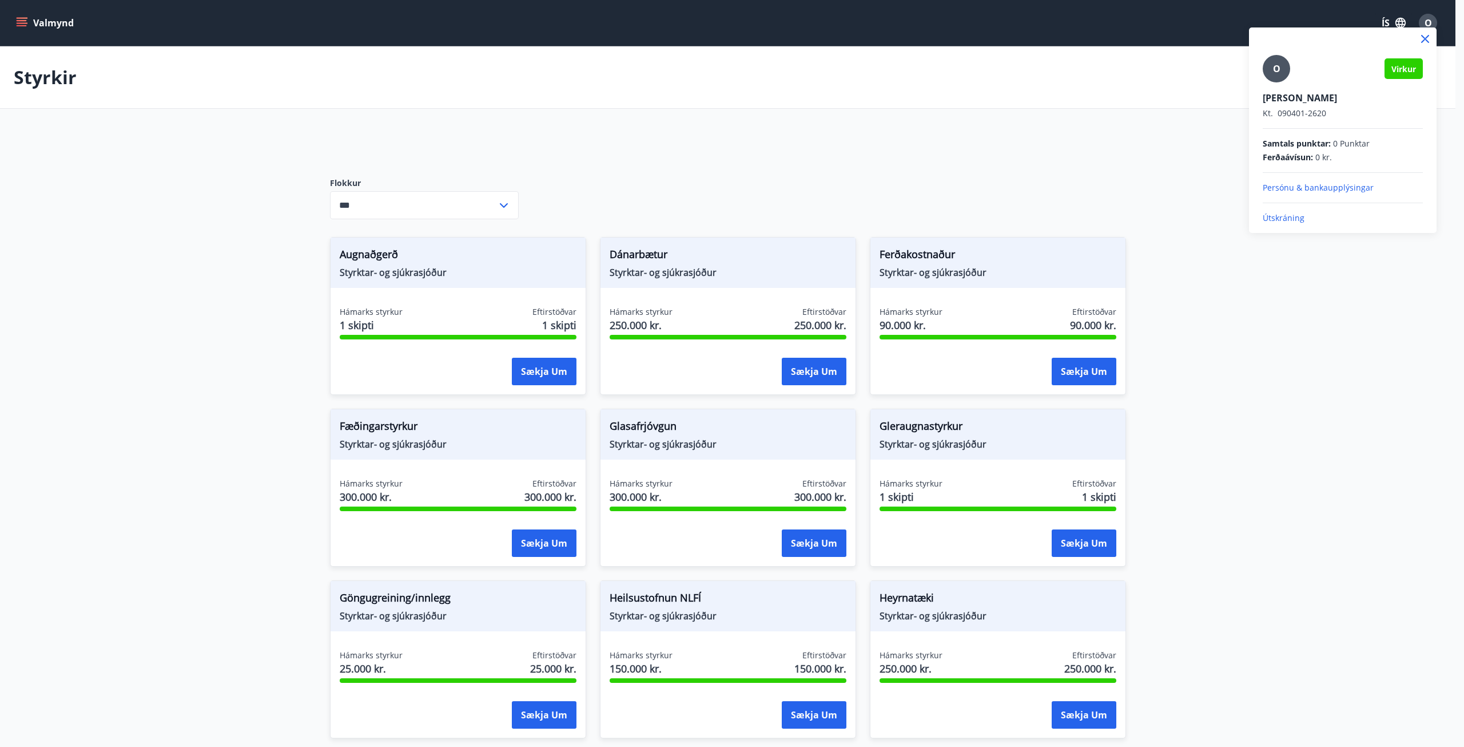
click at [1312, 186] on p "Persónu & bankaupplýsingar" at bounding box center [1343, 187] width 160 height 11
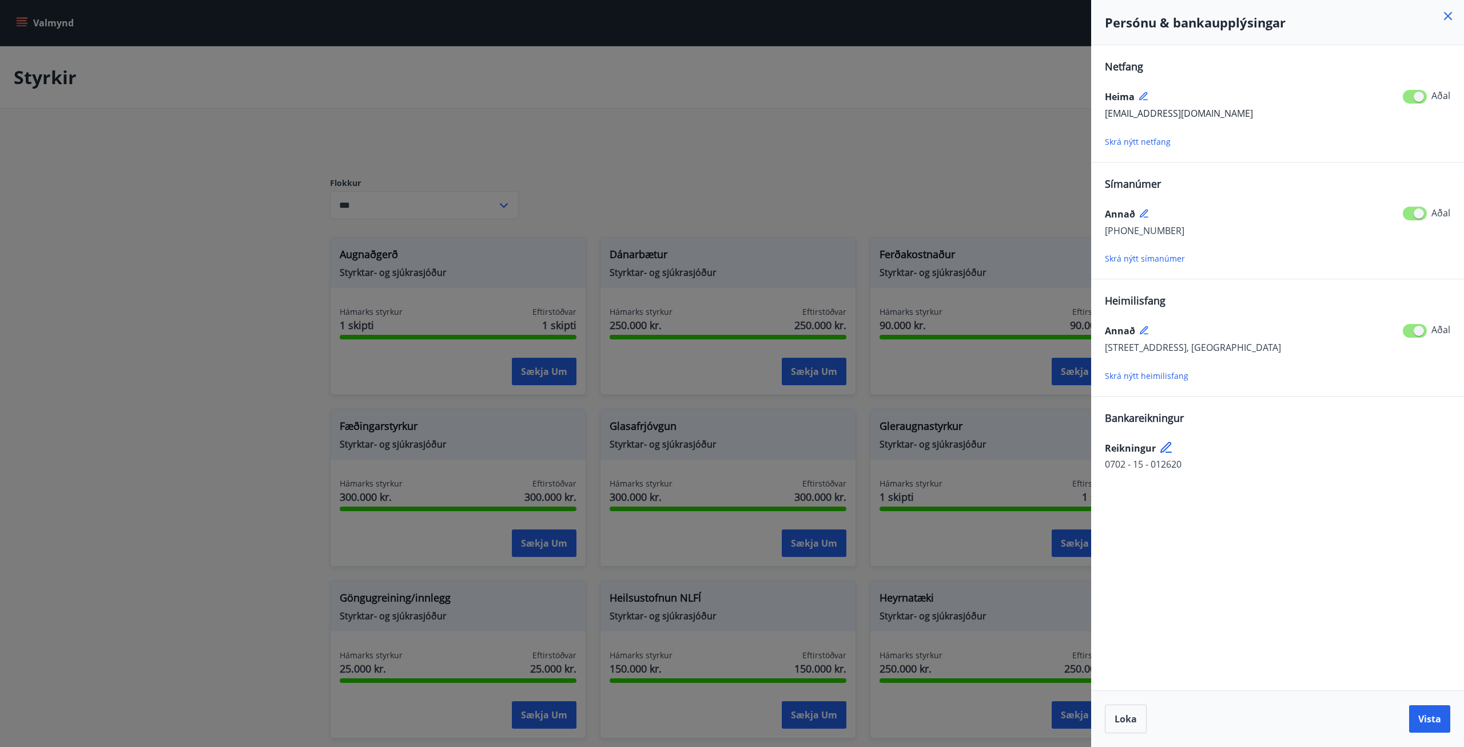
click at [974, 165] on div at bounding box center [732, 373] width 1464 height 747
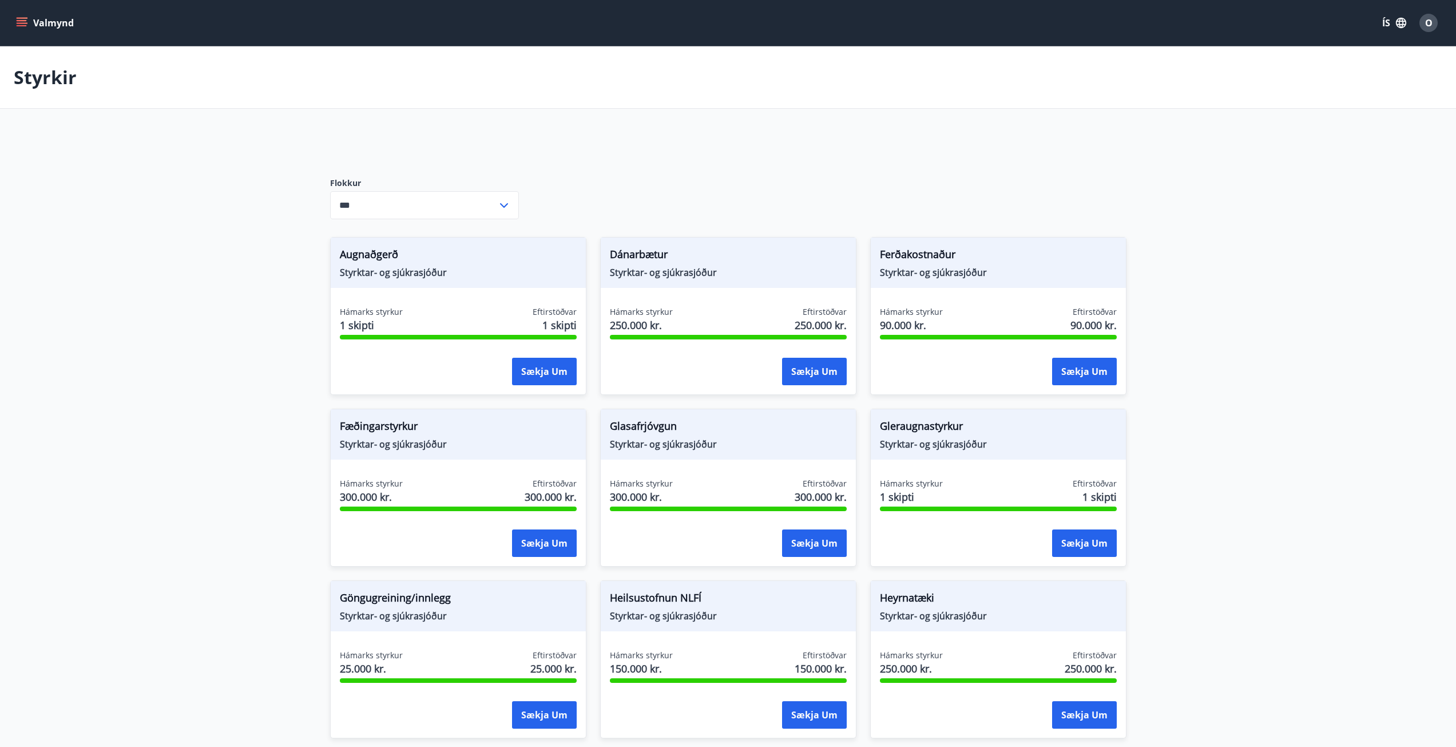
click at [44, 28] on button "Valmynd" at bounding box center [46, 23] width 65 height 21
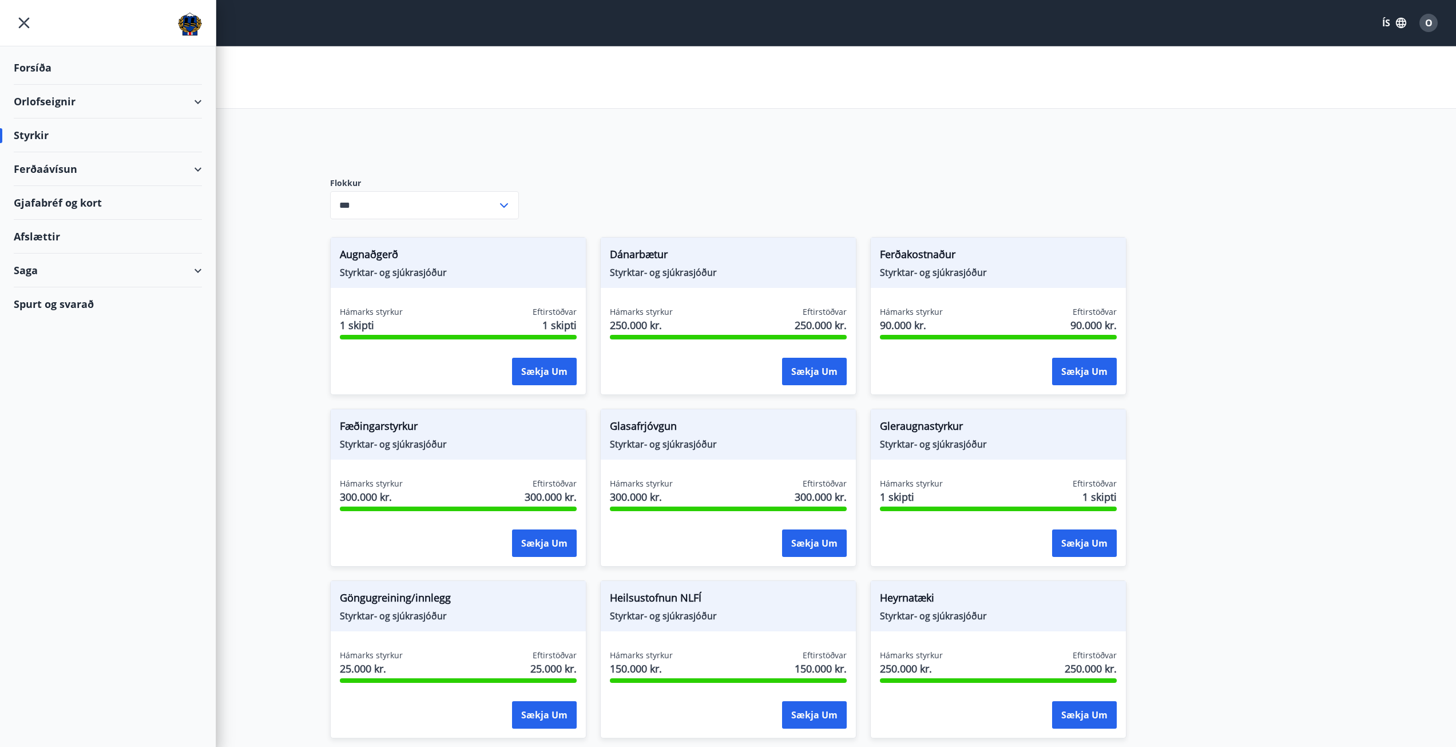
click at [194, 169] on div "Ferðaávísun" at bounding box center [108, 169] width 188 height 34
click at [44, 170] on div "Ferðaávísun" at bounding box center [108, 169] width 188 height 34
click at [43, 199] on div "Framboð" at bounding box center [108, 198] width 170 height 24
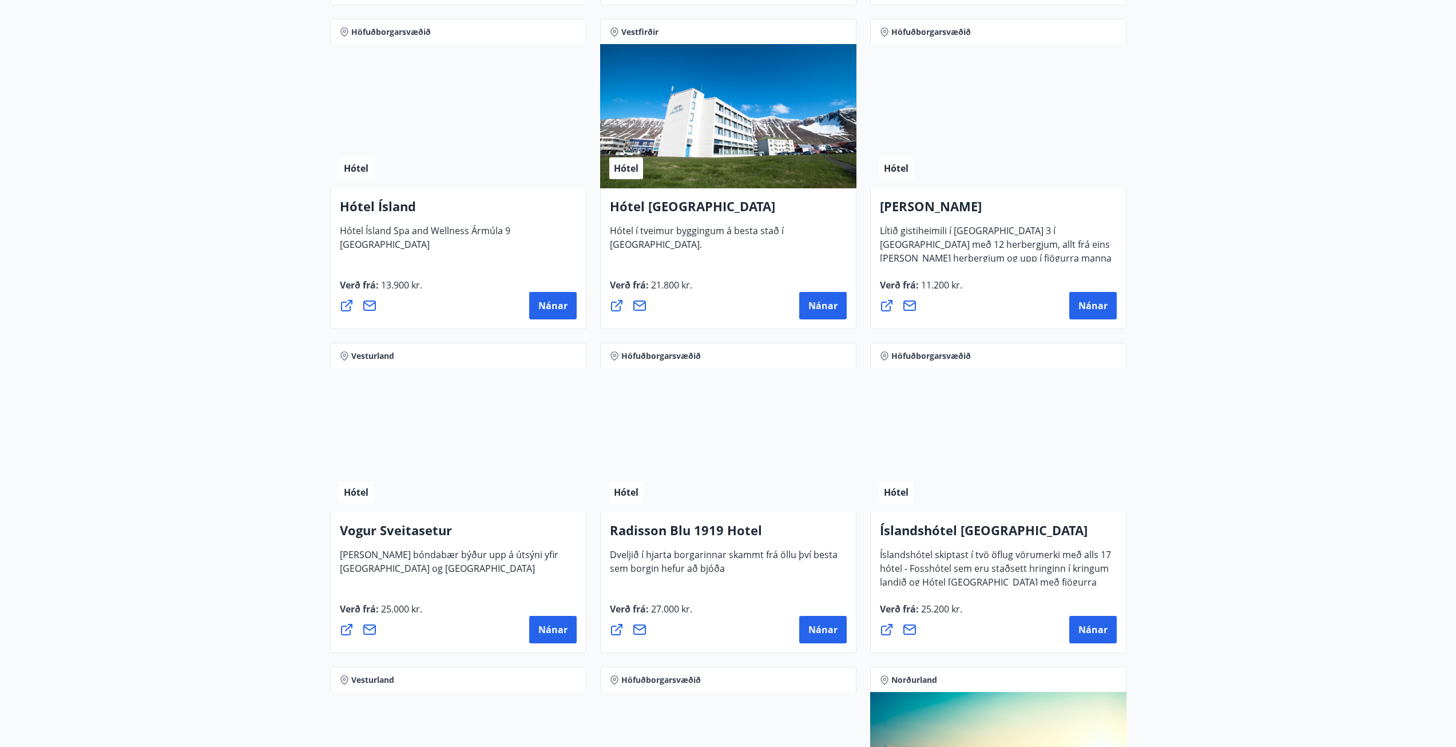
scroll to position [1817, 0]
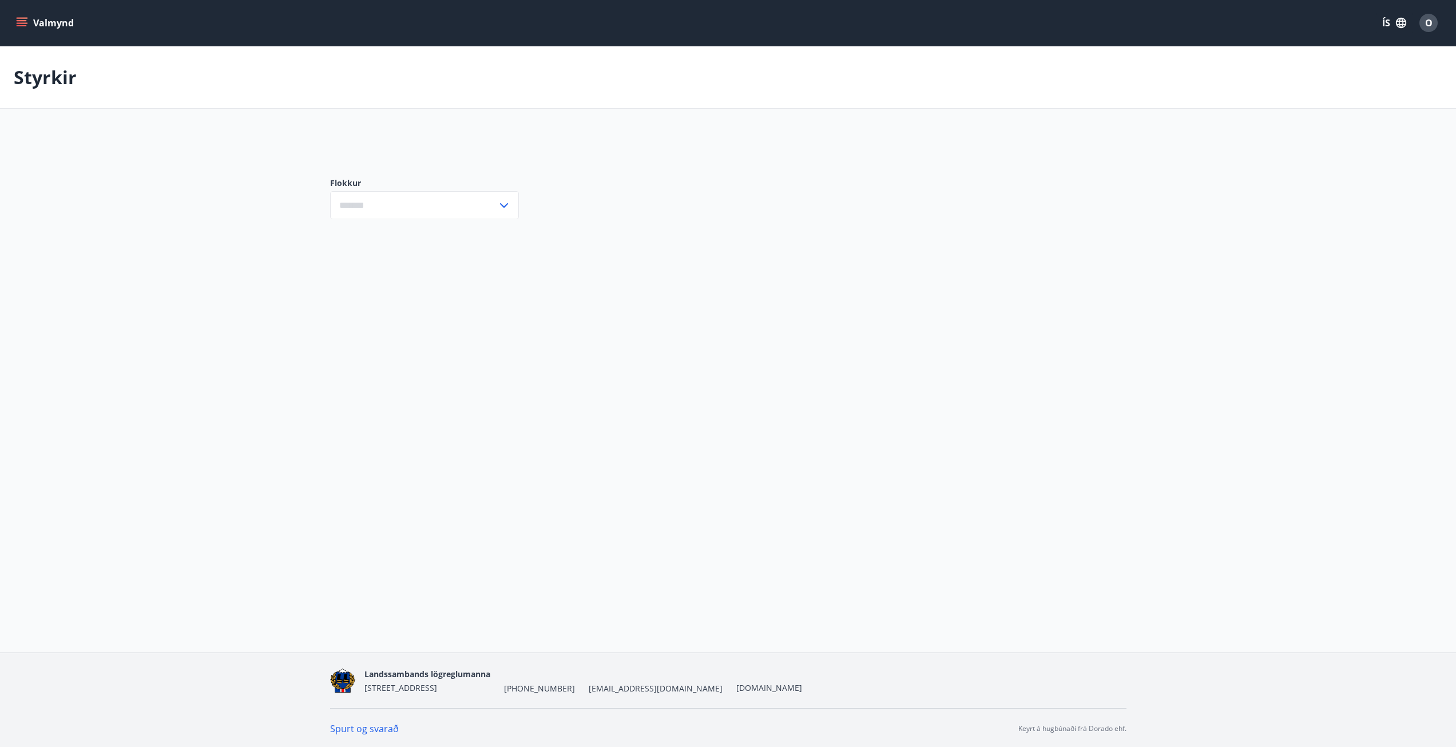
type input "***"
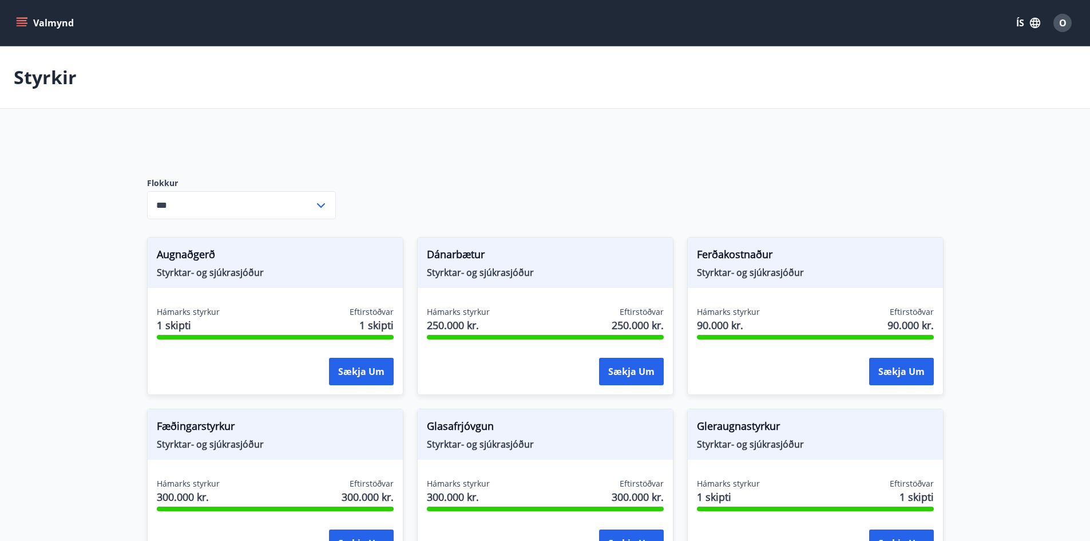
click at [17, 27] on icon "menu" at bounding box center [21, 22] width 11 height 11
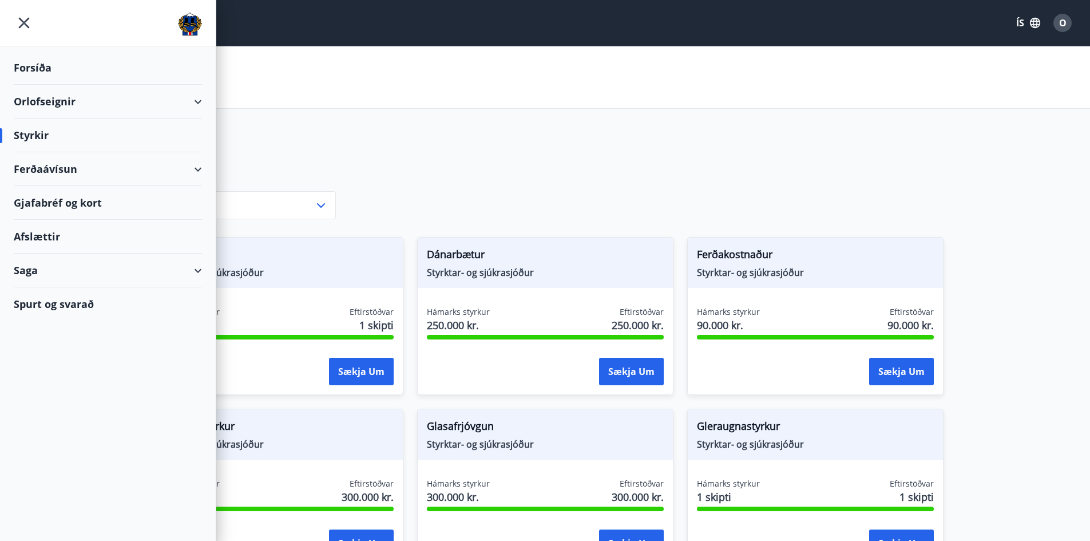
click at [200, 269] on div "Saga" at bounding box center [108, 270] width 188 height 34
click at [47, 395] on div "Inneign" at bounding box center [108, 395] width 170 height 24
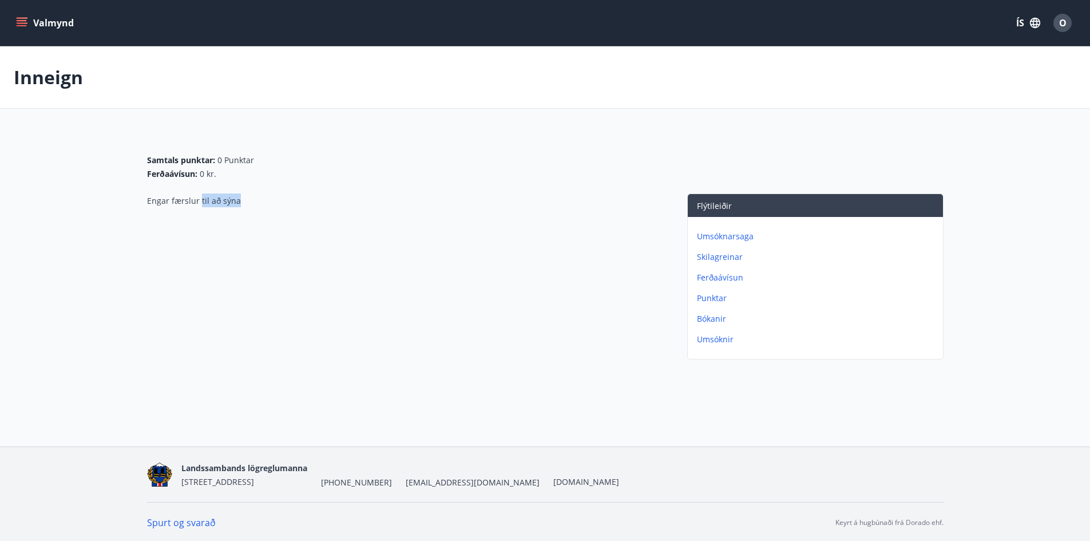
drag, startPoint x: 220, startPoint y: 220, endPoint x: 414, endPoint y: 231, distance: 194.3
click at [414, 231] on div "Engar færslur til að sýna" at bounding box center [405, 278] width 517 height 170
click at [247, 216] on div "Engar færslur til að sýna" at bounding box center [405, 278] width 517 height 170
click at [26, 19] on icon "menu" at bounding box center [21, 22] width 11 height 11
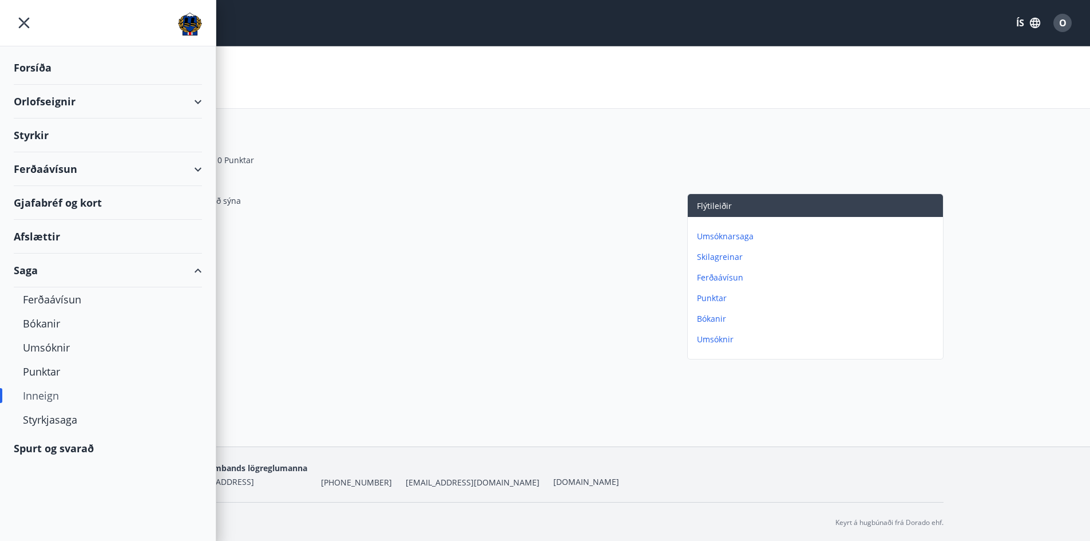
click at [62, 452] on div "Spurt og svarað" at bounding box center [108, 447] width 188 height 33
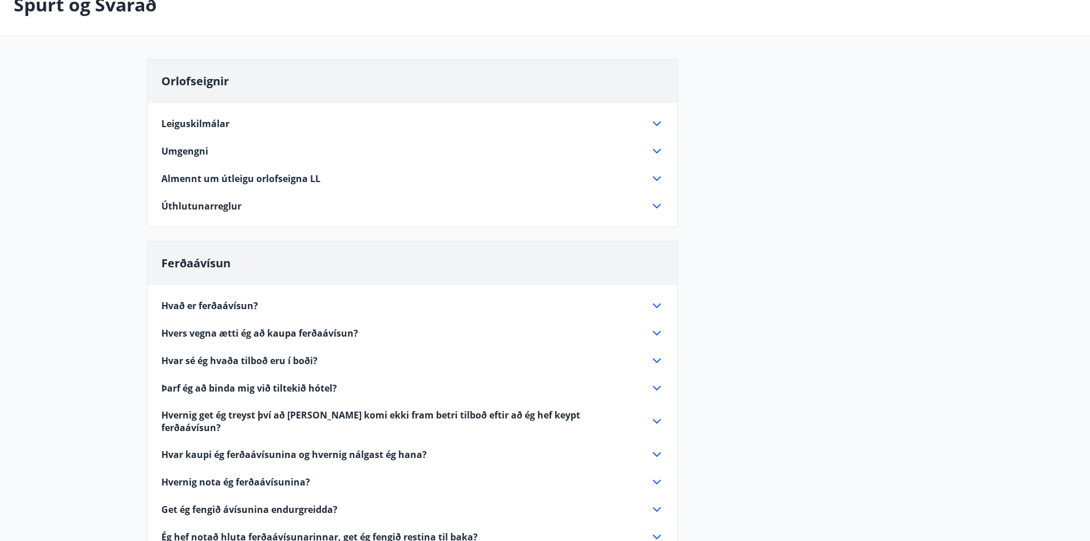
scroll to position [72, 0]
click at [219, 305] on span "Hvað er ferðaávísun?" at bounding box center [209, 306] width 97 height 13
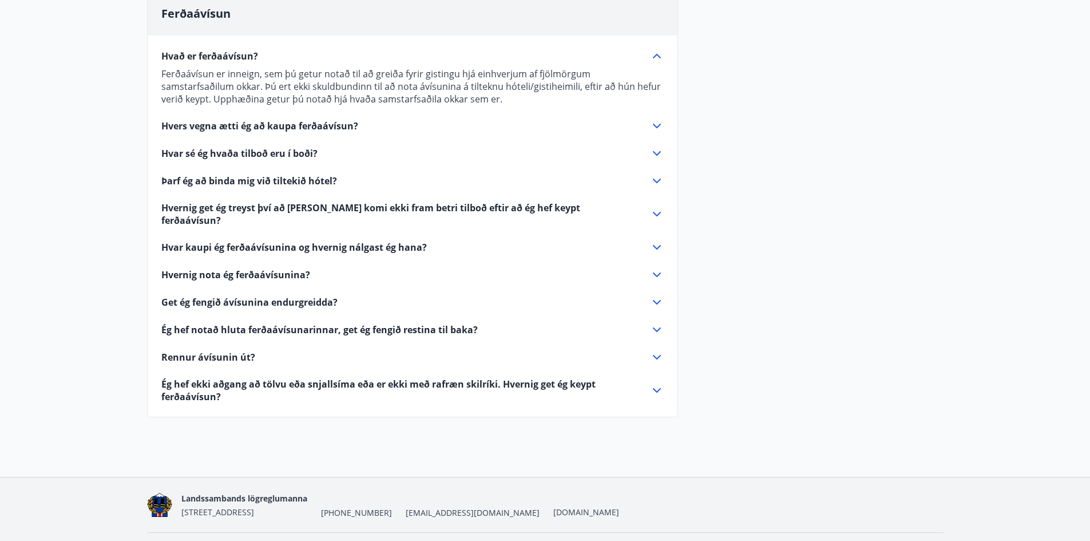
scroll to position [343, 0]
